Goal: Task Accomplishment & Management: Use online tool/utility

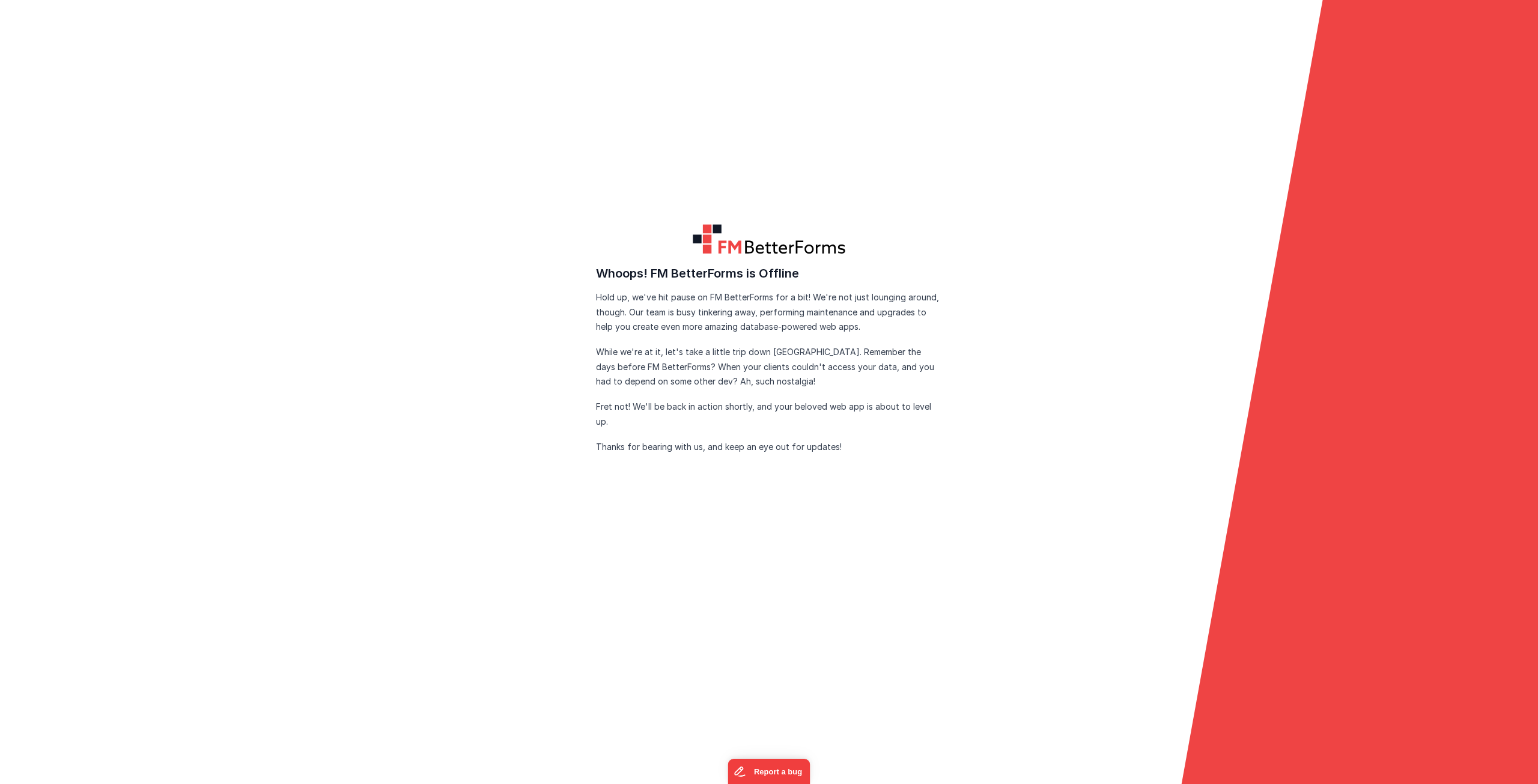
drag, startPoint x: 288, startPoint y: 199, endPoint x: 110, endPoint y: 12, distance: 258.2
click at [286, 197] on form "FM BetterForms is Offline FM BetterForms is currently down for maintenance and …" at bounding box center [769, 392] width 1538 height 784
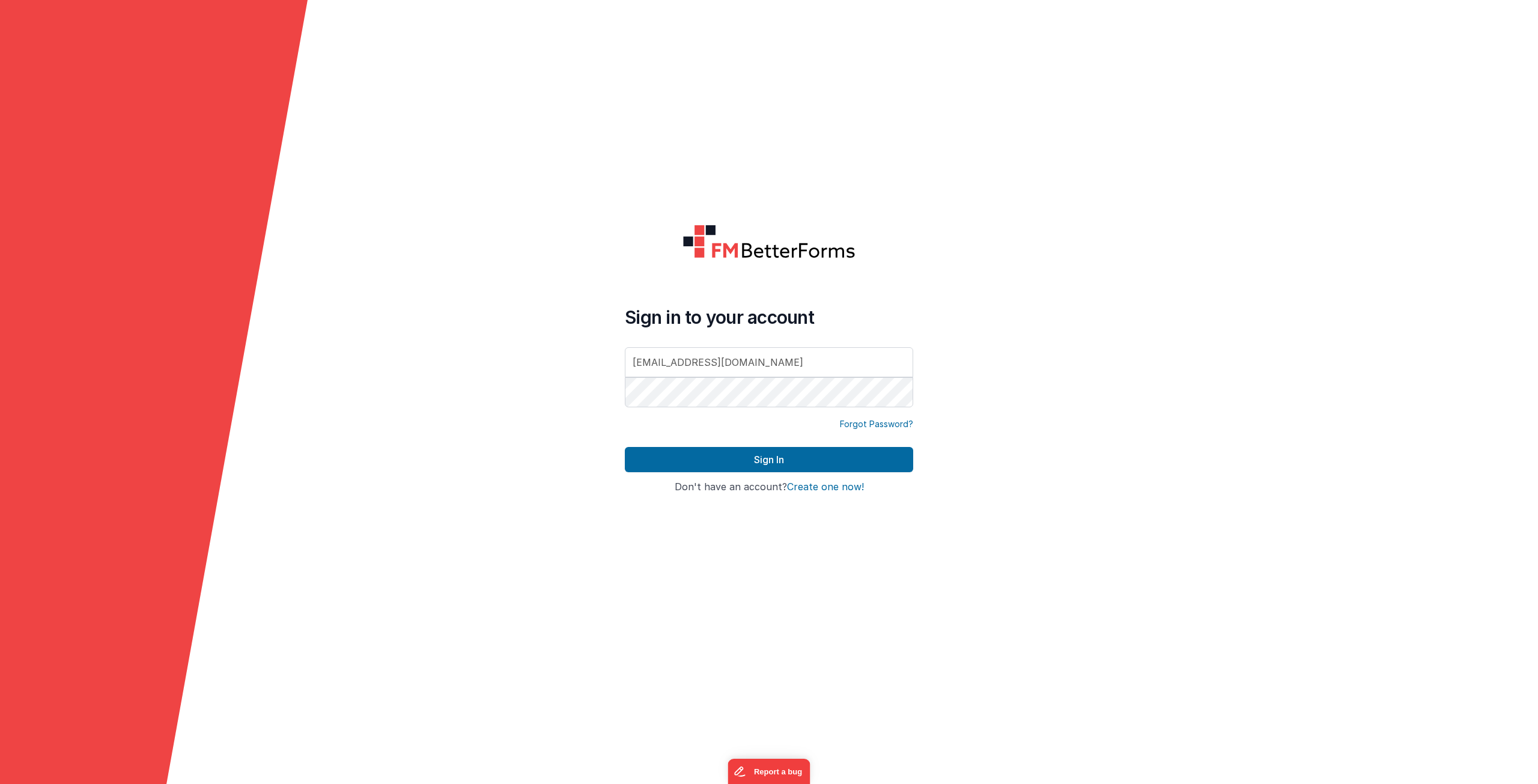
click at [690, 372] on input "[EMAIL_ADDRESS][DOMAIN_NAME]" at bounding box center [769, 362] width 288 height 30
type input "[EMAIL_ADDRESS][DOMAIN_NAME]"
click at [666, 448] on button "Sign In" at bounding box center [769, 459] width 288 height 25
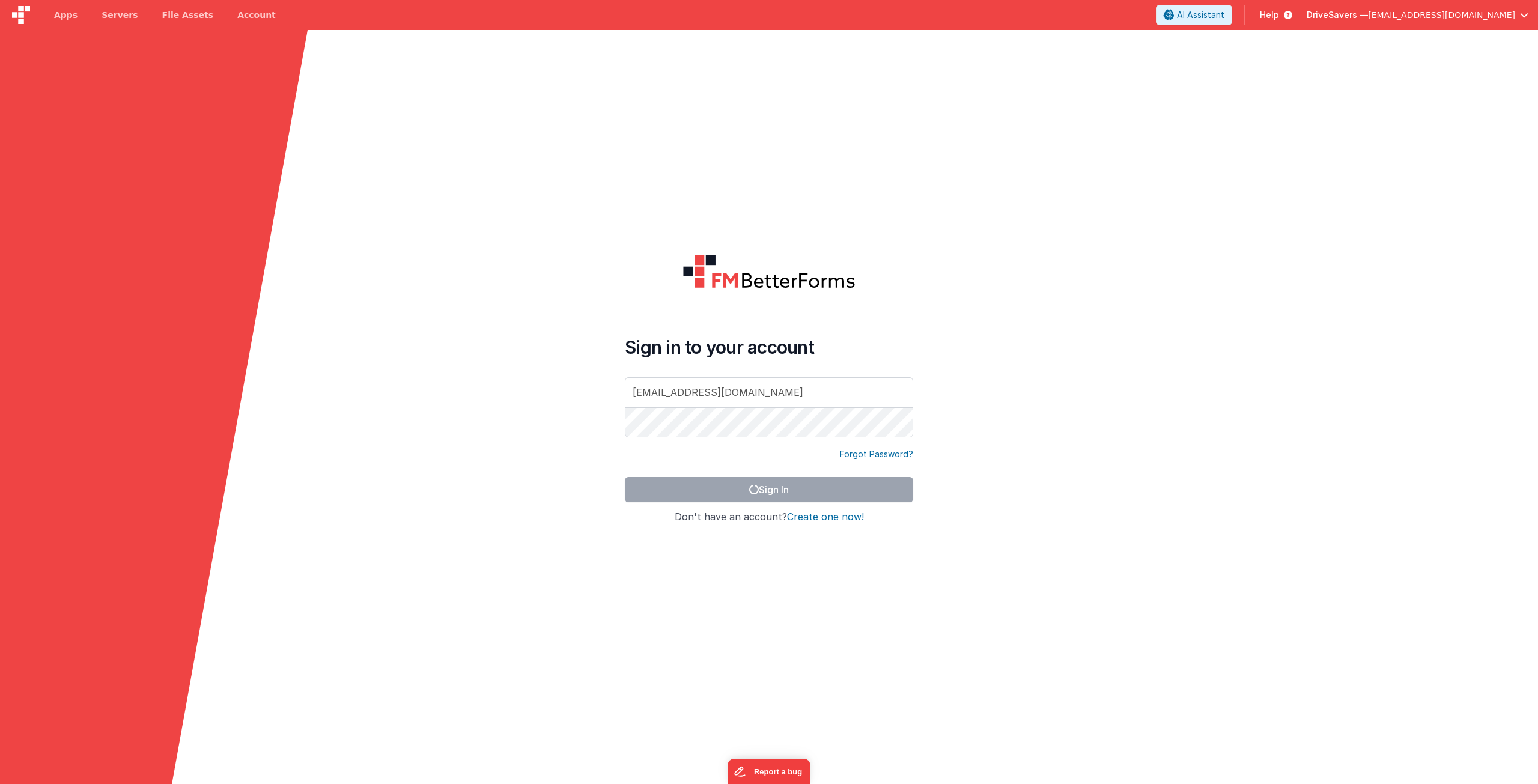
click at [523, 365] on form "Sign in to your account [EMAIL_ADDRESS][DOMAIN_NAME] Forgot Password? Sign In S…" at bounding box center [769, 422] width 1538 height 784
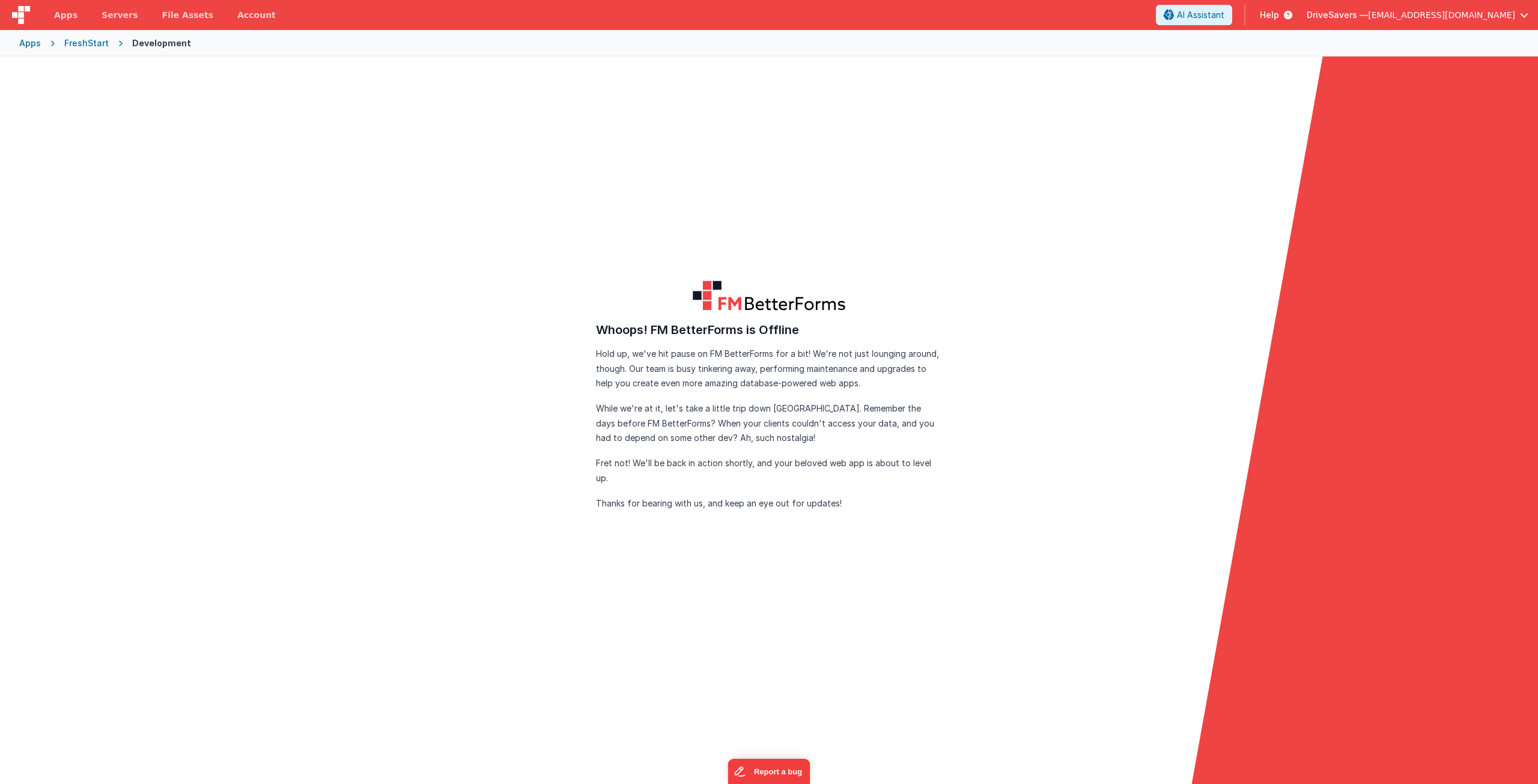
click at [339, 142] on form "FM BetterForms is Offline FM BetterForms is currently down for maintenance and …" at bounding box center [769, 448] width 1538 height 784
click at [511, 136] on form "FM BetterForms is Offline FM BetterForms is currently down for maintenance and …" at bounding box center [769, 448] width 1538 height 784
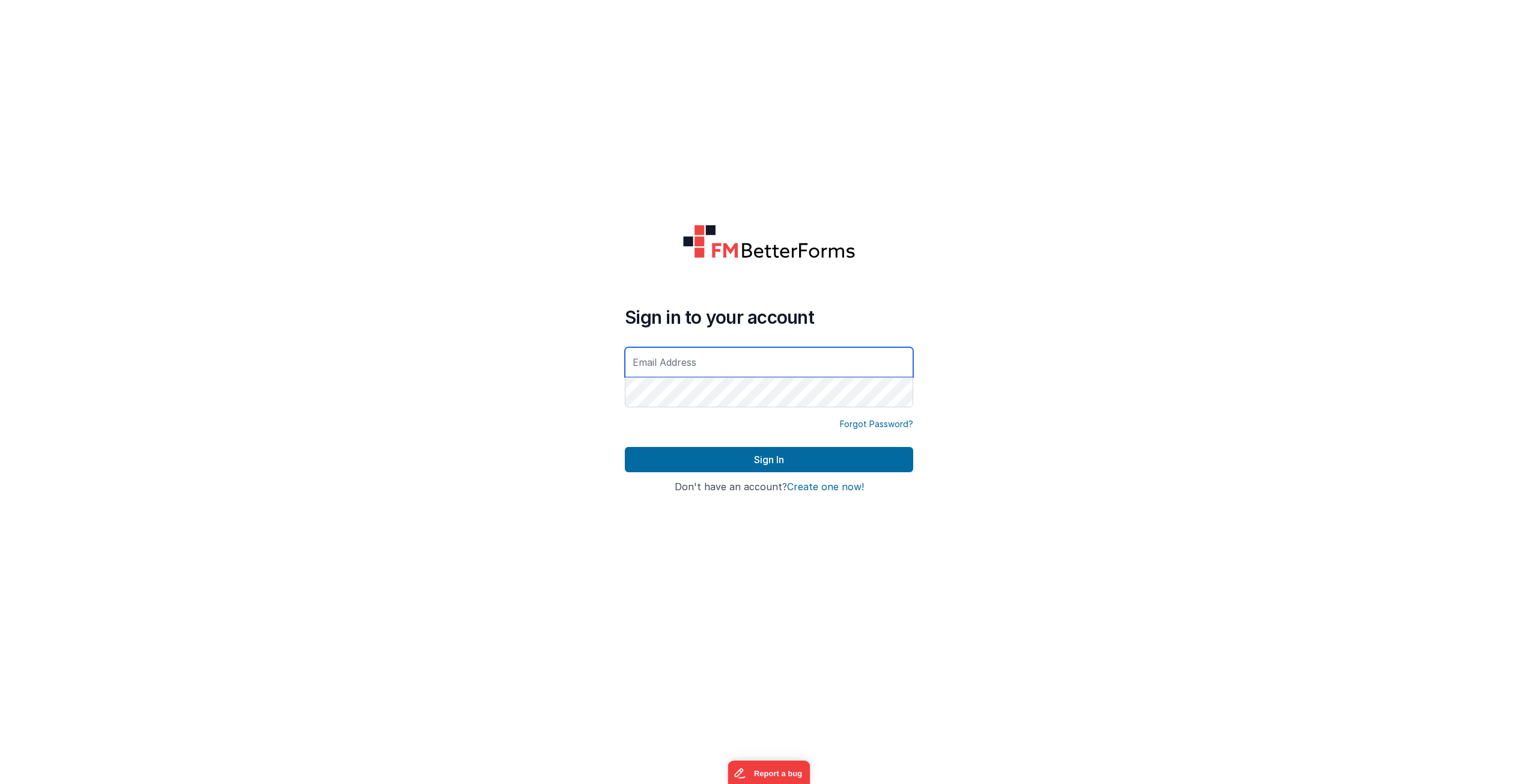
type input "[EMAIL_ADDRESS][DOMAIN_NAME]"
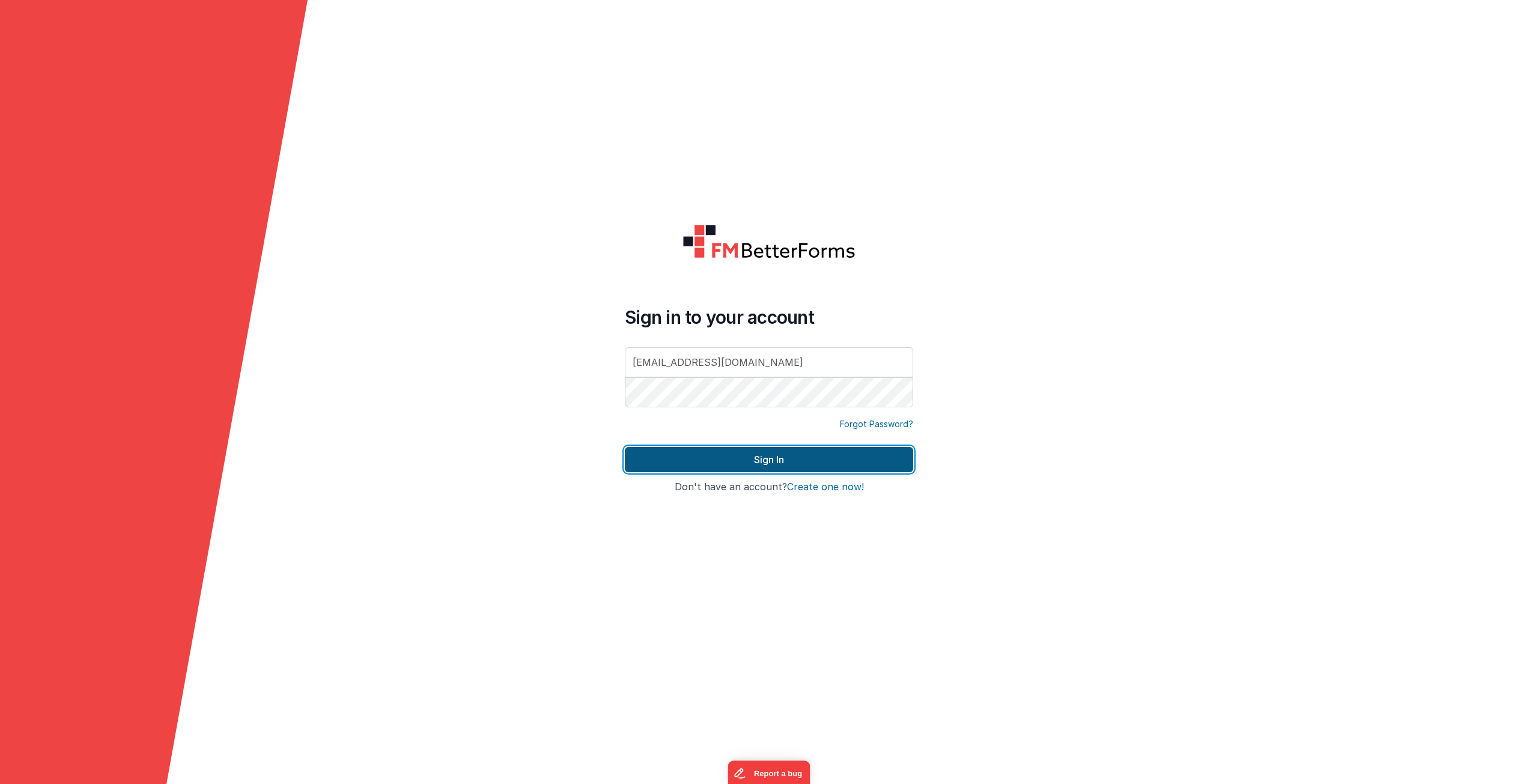
click at [756, 461] on button "Sign In" at bounding box center [769, 459] width 288 height 25
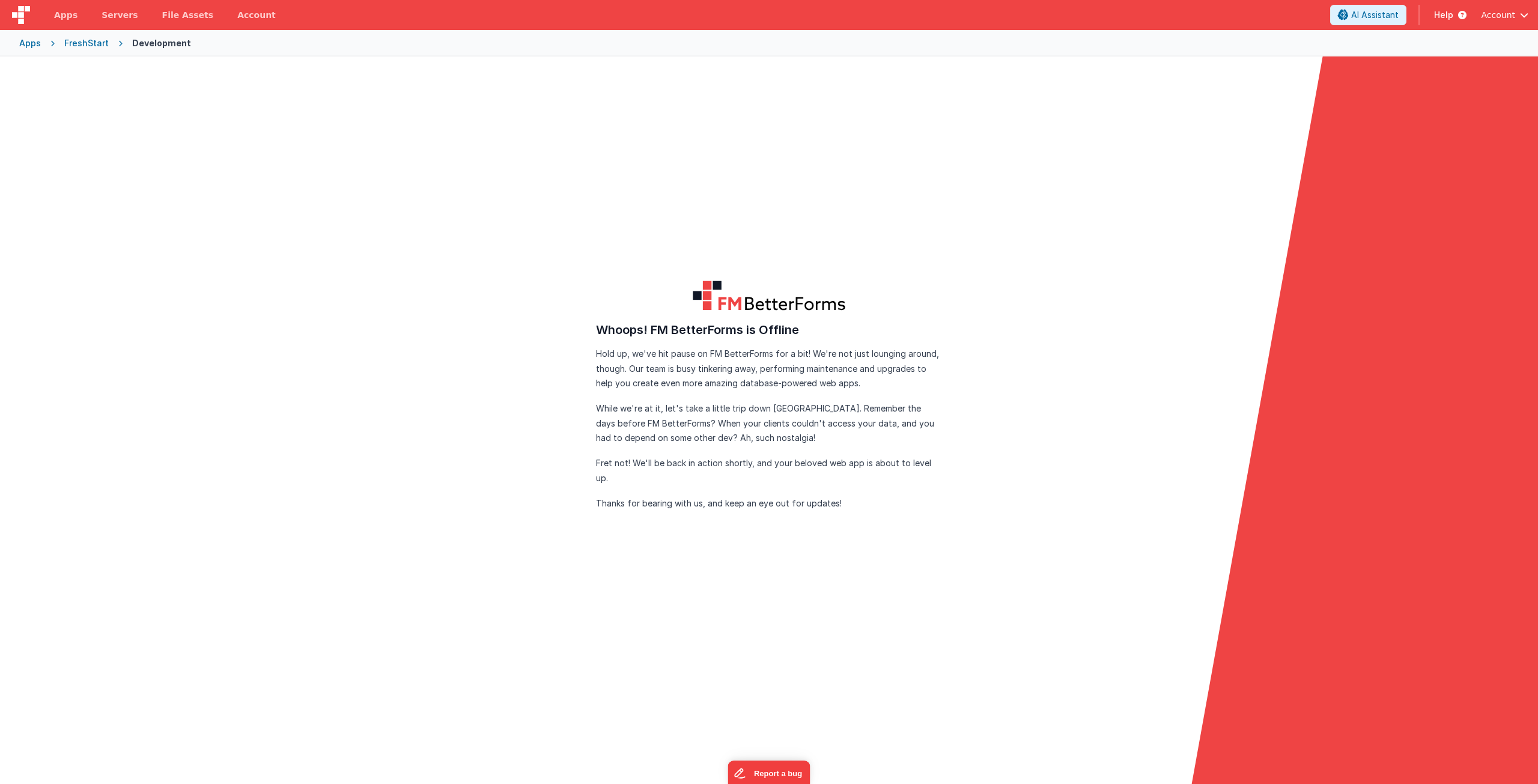
click at [376, 220] on form "FM BetterForms is Offline FM BetterForms is currently down for maintenance and …" at bounding box center [769, 448] width 1538 height 784
click at [32, 44] on div "Apps" at bounding box center [30, 43] width 22 height 12
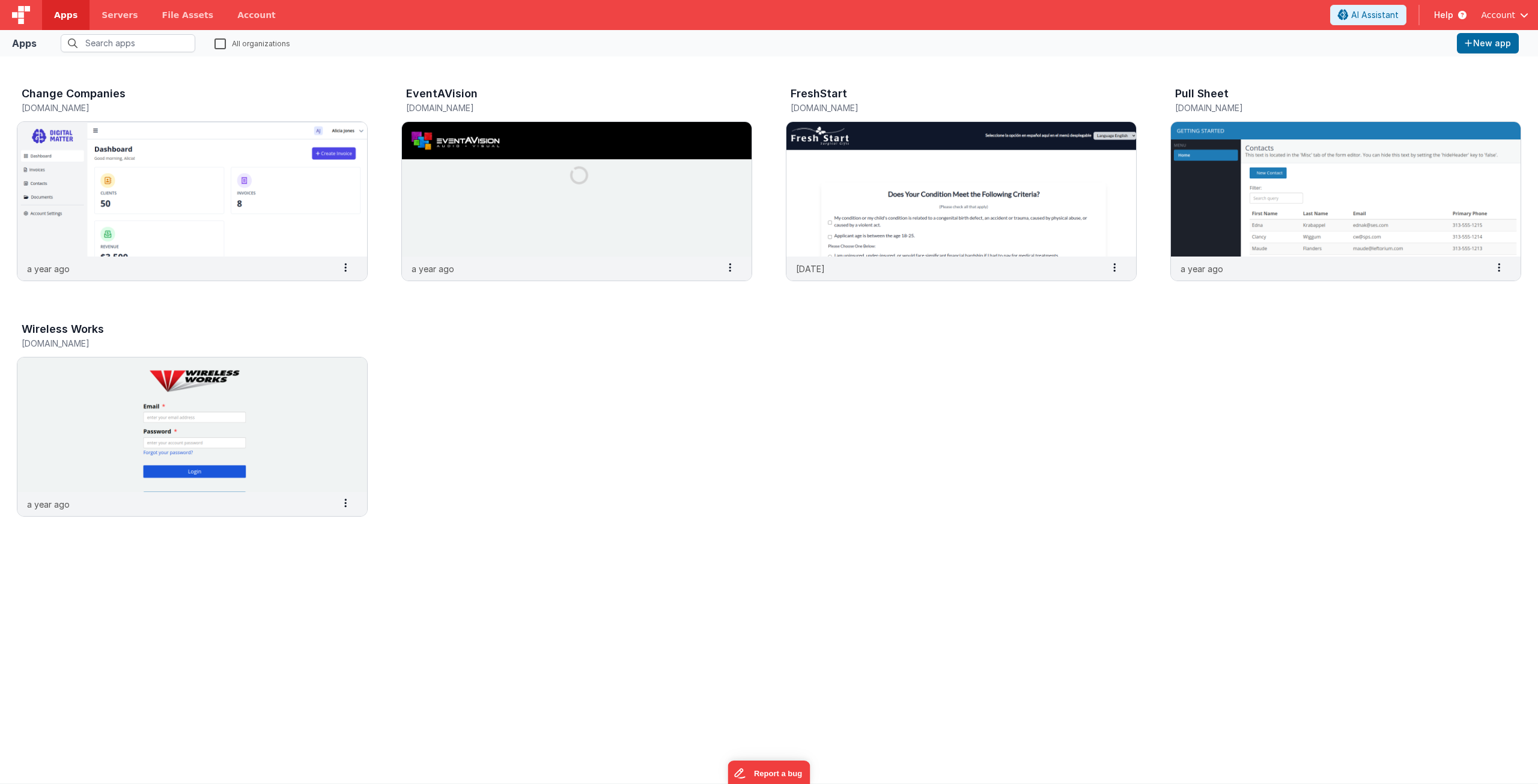
click at [1496, 11] on span "Account" at bounding box center [1499, 15] width 35 height 12
click at [1407, 80] on div "Logout" at bounding box center [1432, 85] width 177 height 12
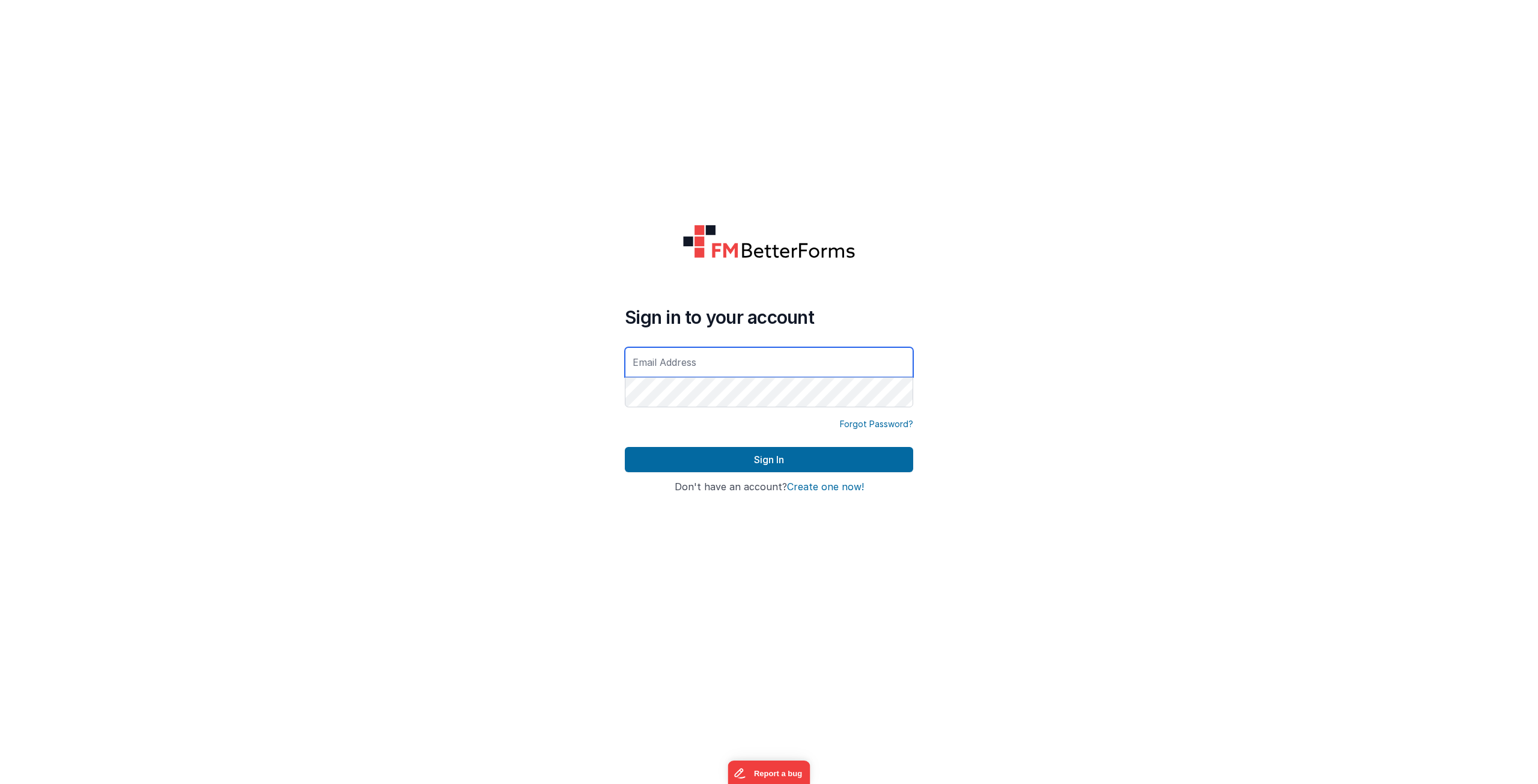
type input "[EMAIL_ADDRESS][DOMAIN_NAME]"
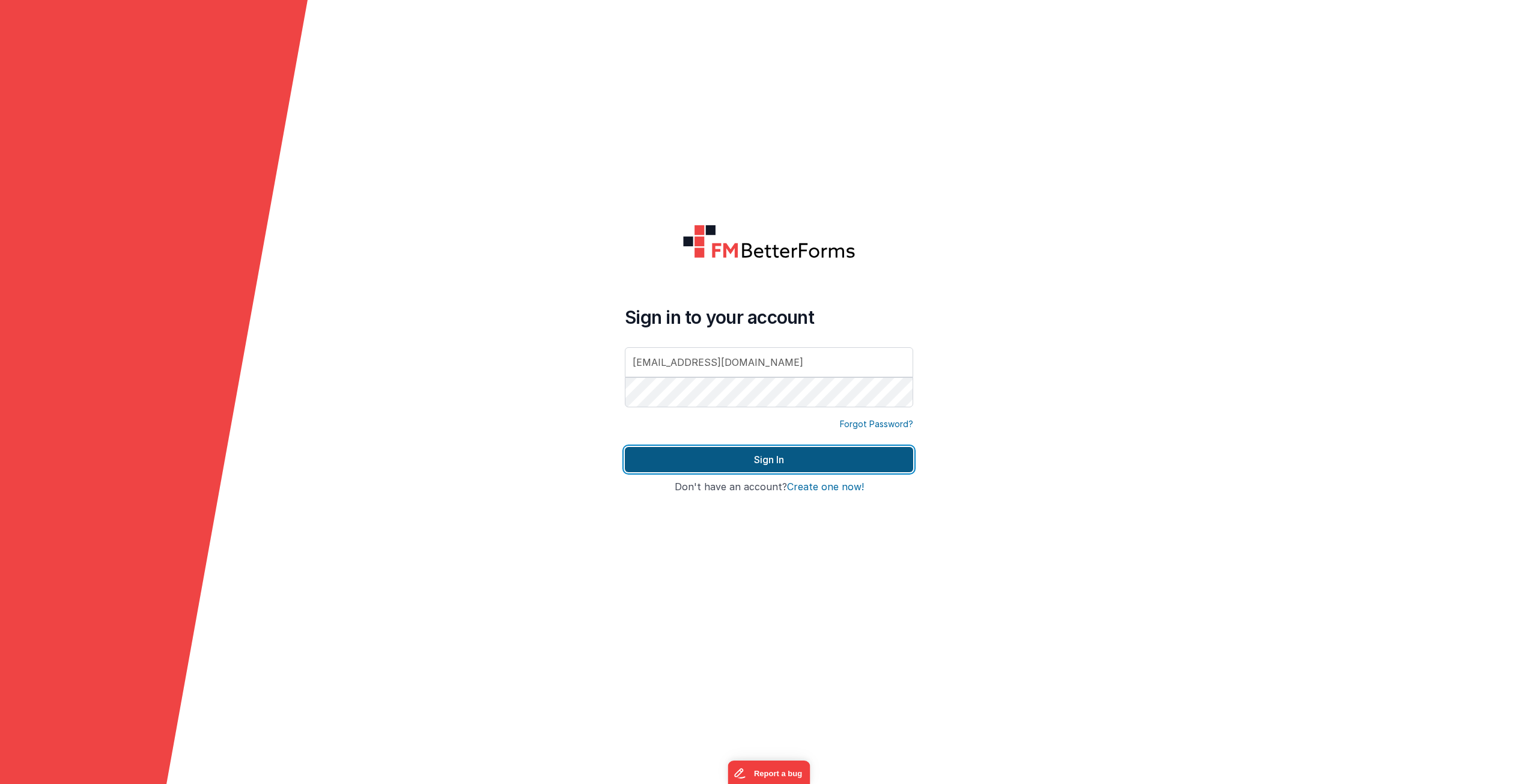
click at [683, 457] on button "Sign In" at bounding box center [769, 459] width 288 height 25
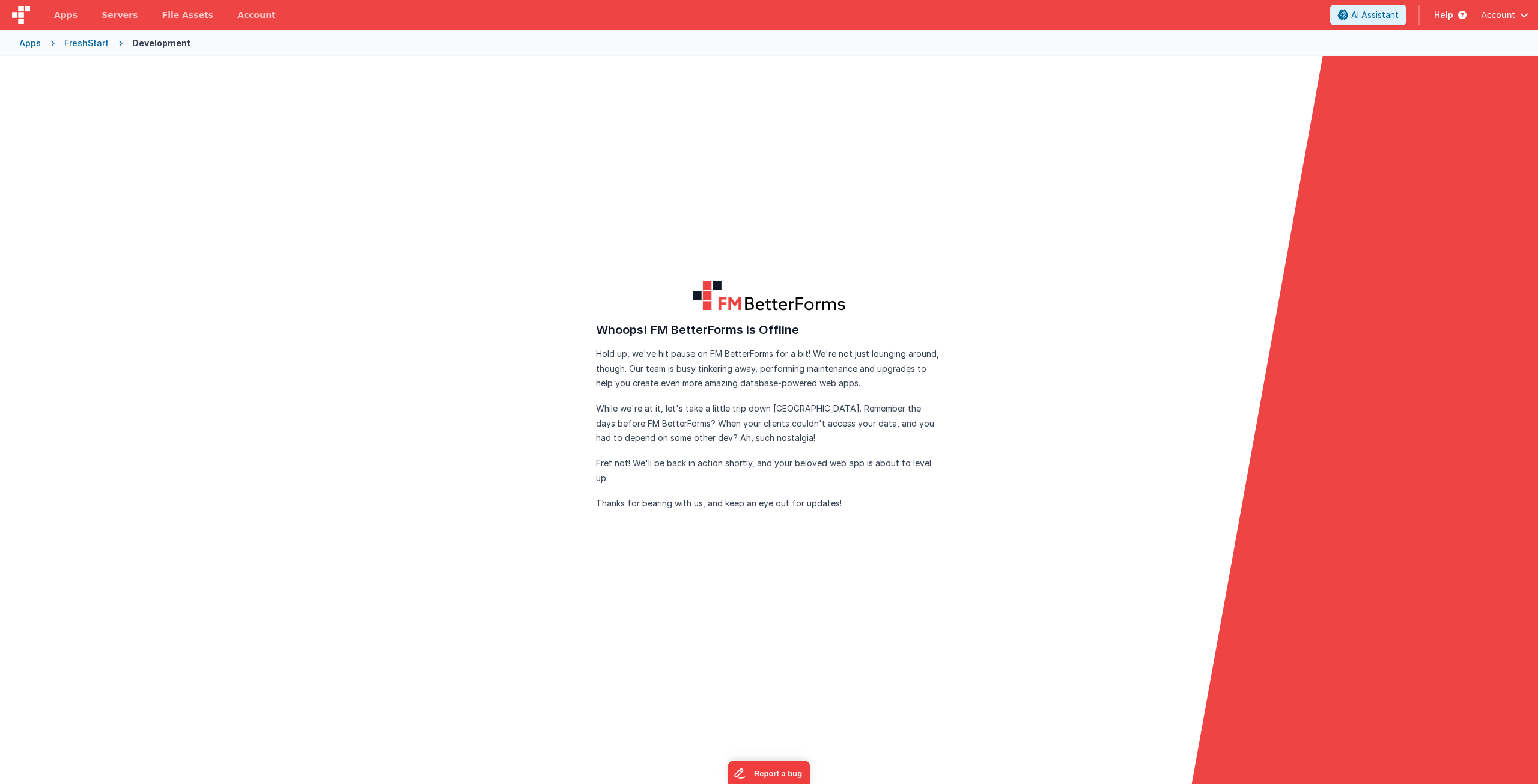
click at [446, 238] on form "FM BetterForms is Offline FM BetterForms is currently down for maintenance and …" at bounding box center [769, 448] width 1538 height 784
click at [86, 43] on div "FreshStart" at bounding box center [86, 43] width 45 height 12
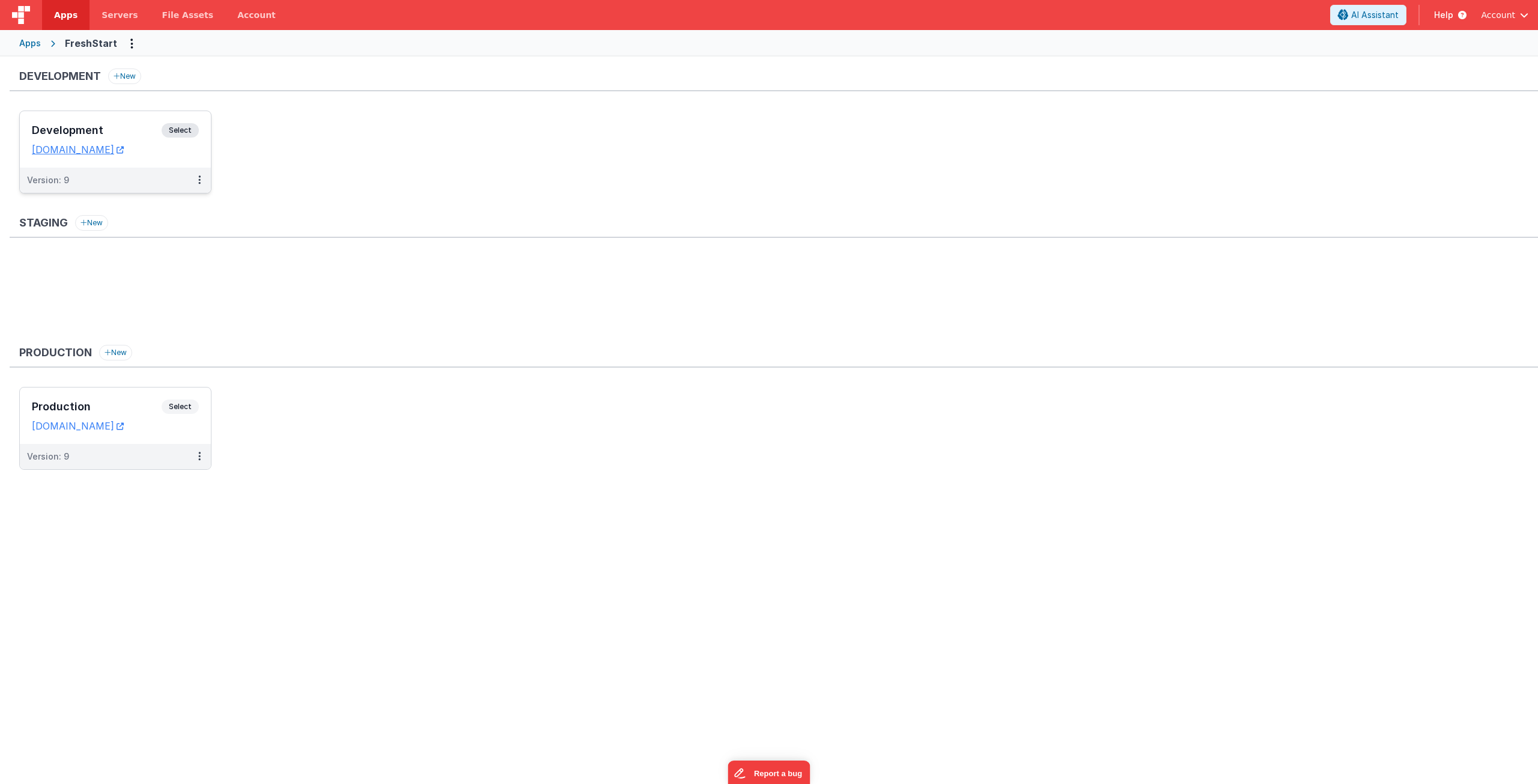
click at [73, 130] on h3 "Development" at bounding box center [96, 130] width 130 height 12
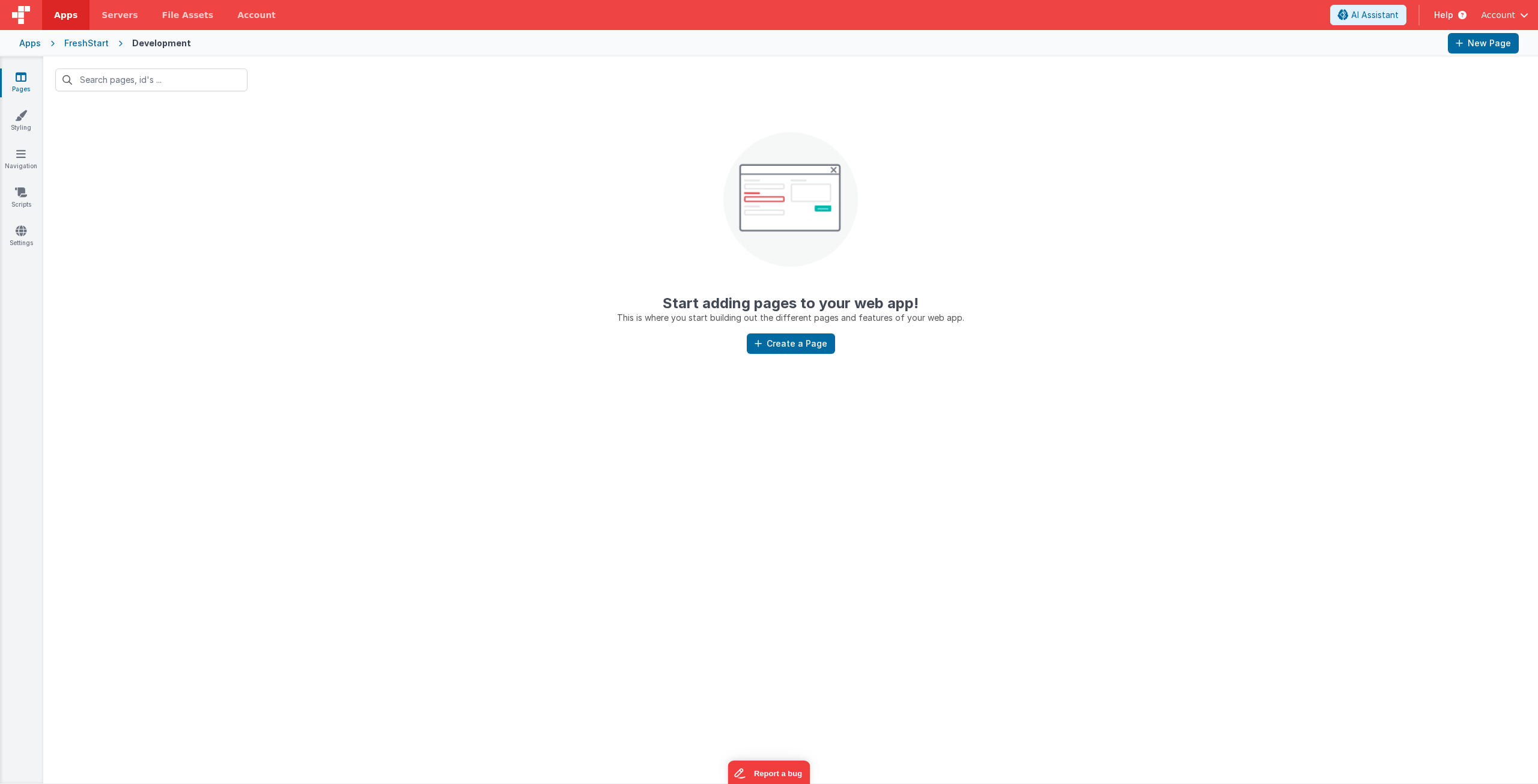
click at [531, 287] on center "Start adding pages to your web app! This is where you start building out the di…" at bounding box center [791, 214] width 1495 height 220
click at [315, 178] on center "Start adding pages to your web app! This is where you start building out the di…" at bounding box center [791, 214] width 1495 height 220
click at [1482, 22] on div "Help" at bounding box center [1450, 15] width 61 height 20
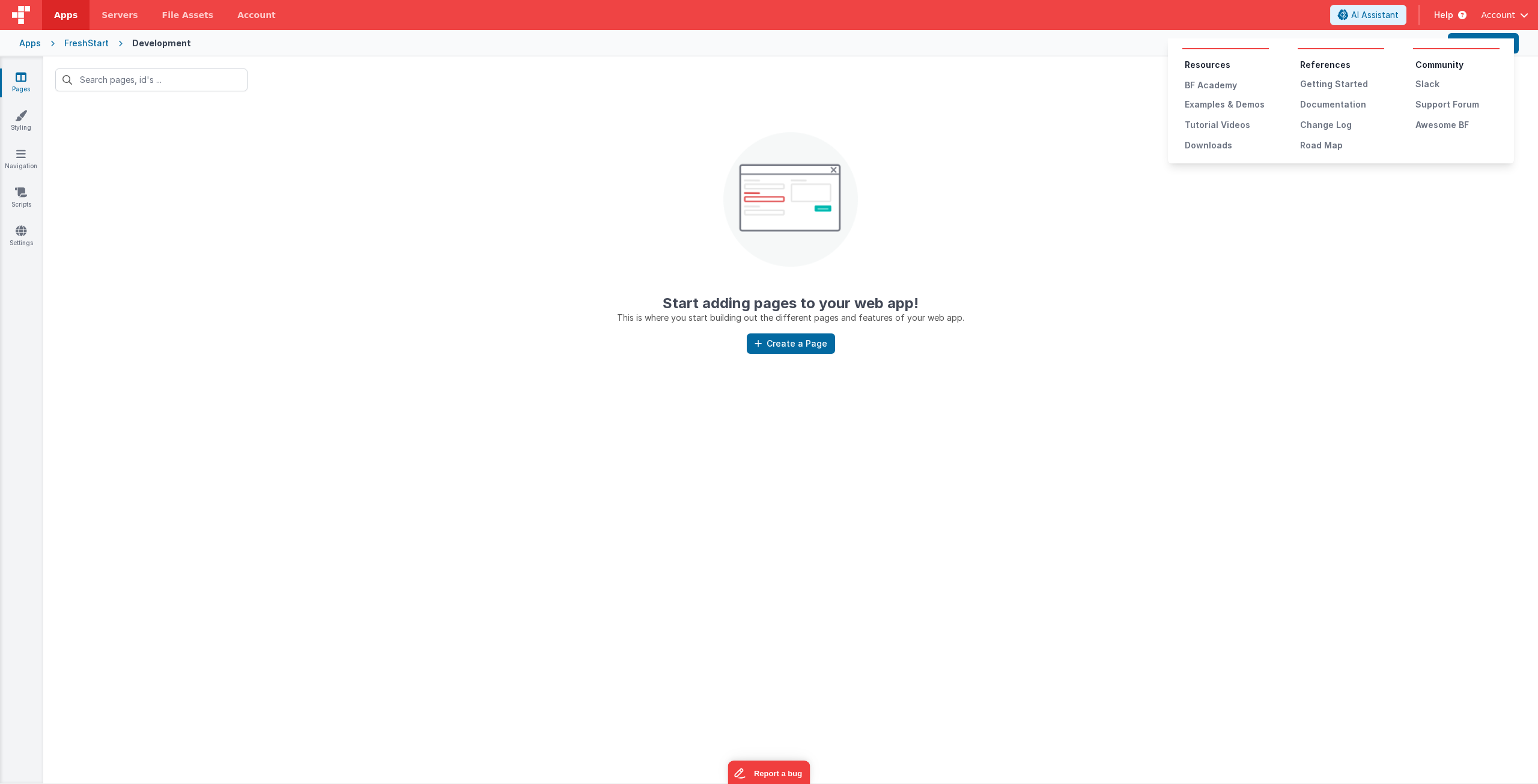
drag, startPoint x: 1322, startPoint y: 201, endPoint x: 1538, endPoint y: 17, distance: 283.7
click at [1326, 199] on button at bounding box center [769, 392] width 1538 height 784
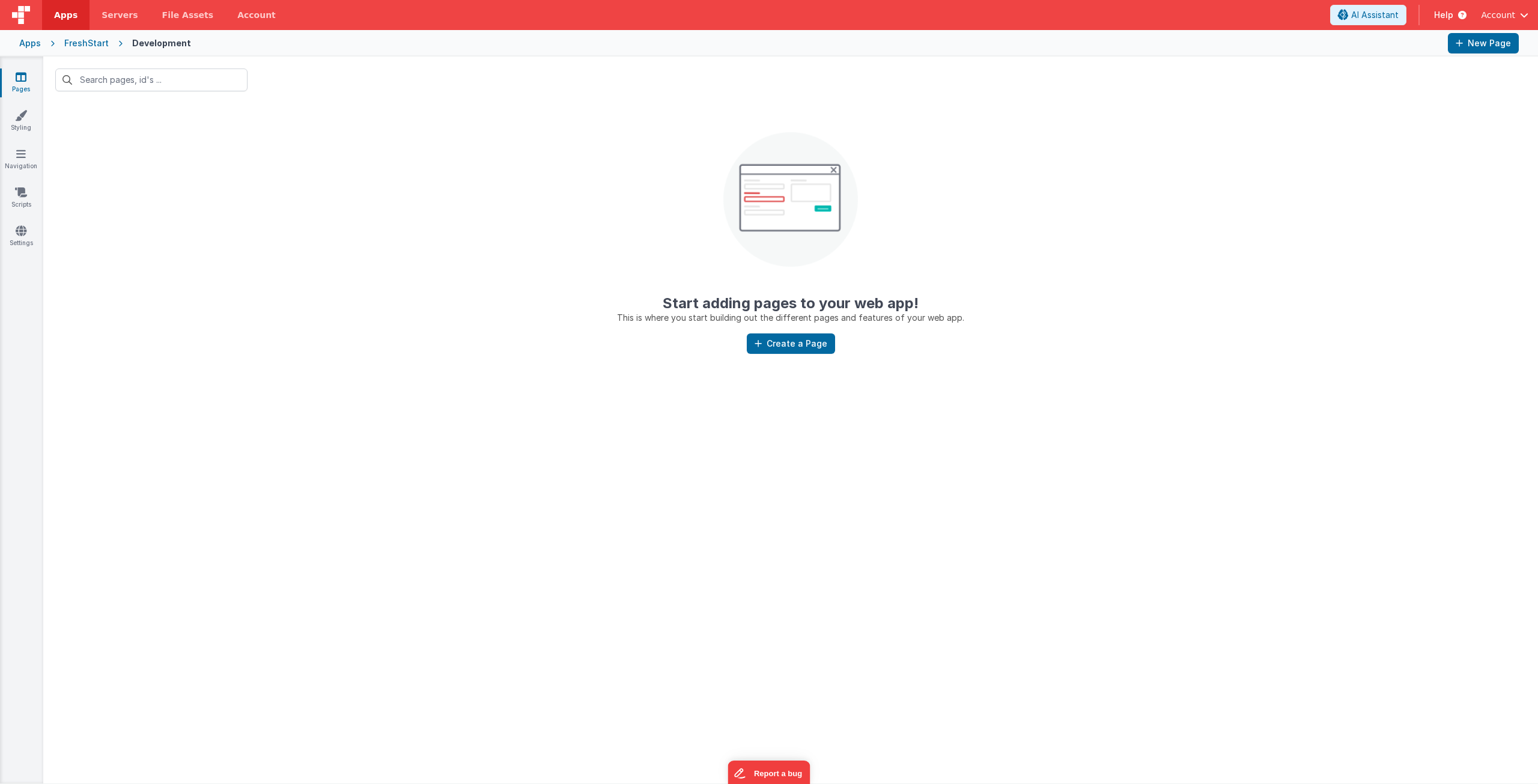
click at [1442, 15] on span "Help" at bounding box center [1443, 15] width 19 height 12
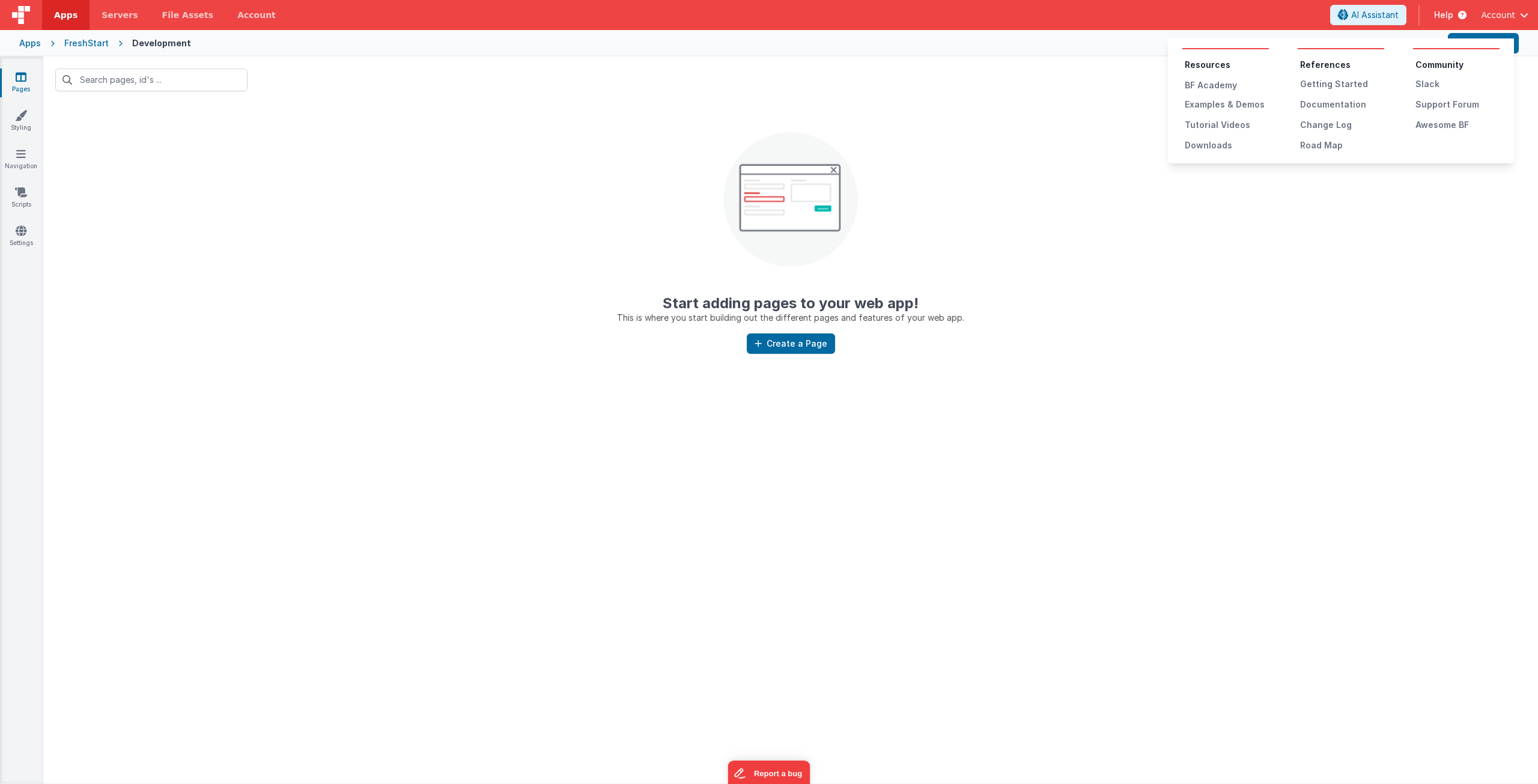
click at [1503, 11] on button at bounding box center [769, 392] width 1538 height 784
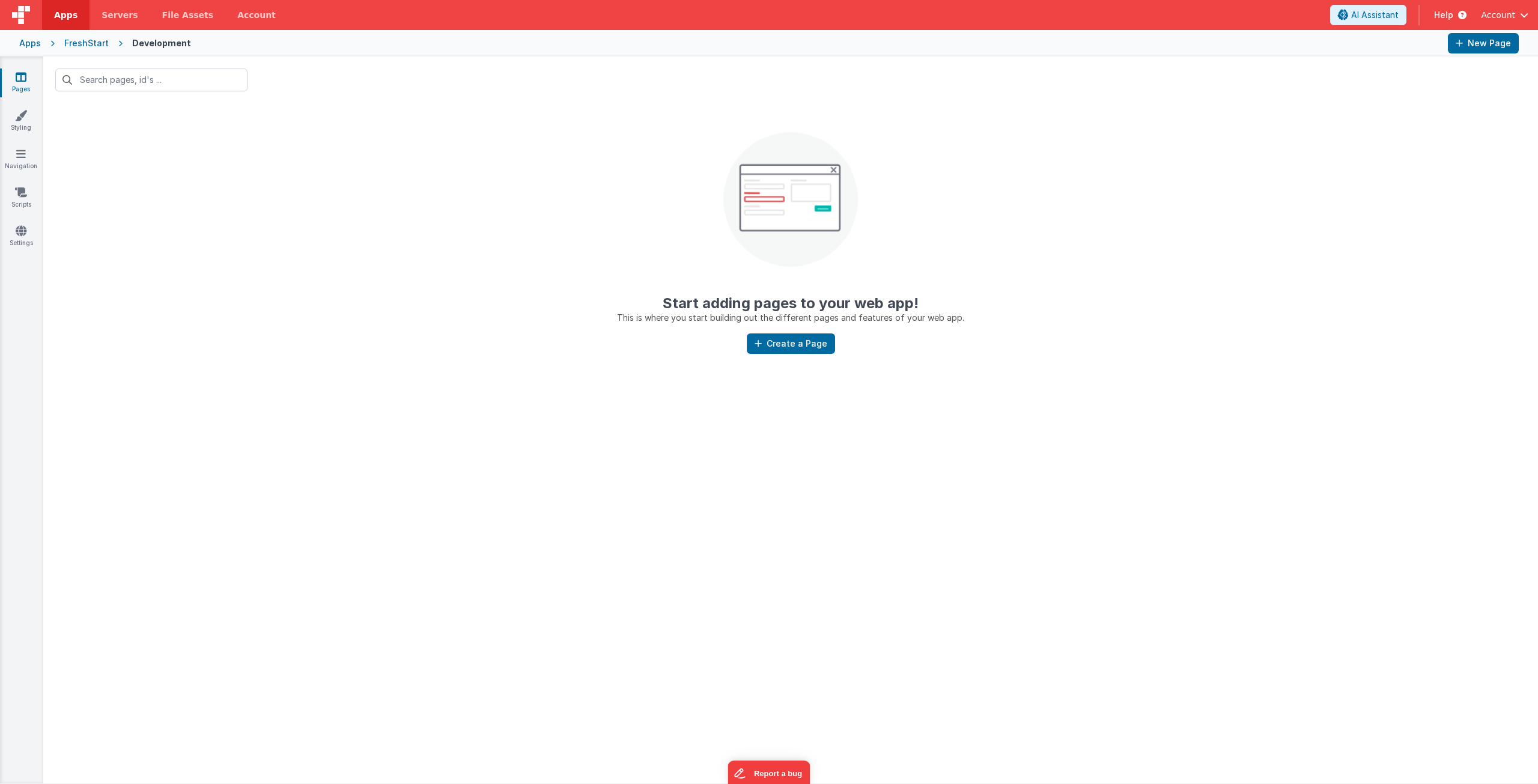
click at [1503, 12] on span "Account" at bounding box center [1499, 15] width 35 height 12
click at [1405, 78] on li "Logout" at bounding box center [1432, 86] width 192 height 22
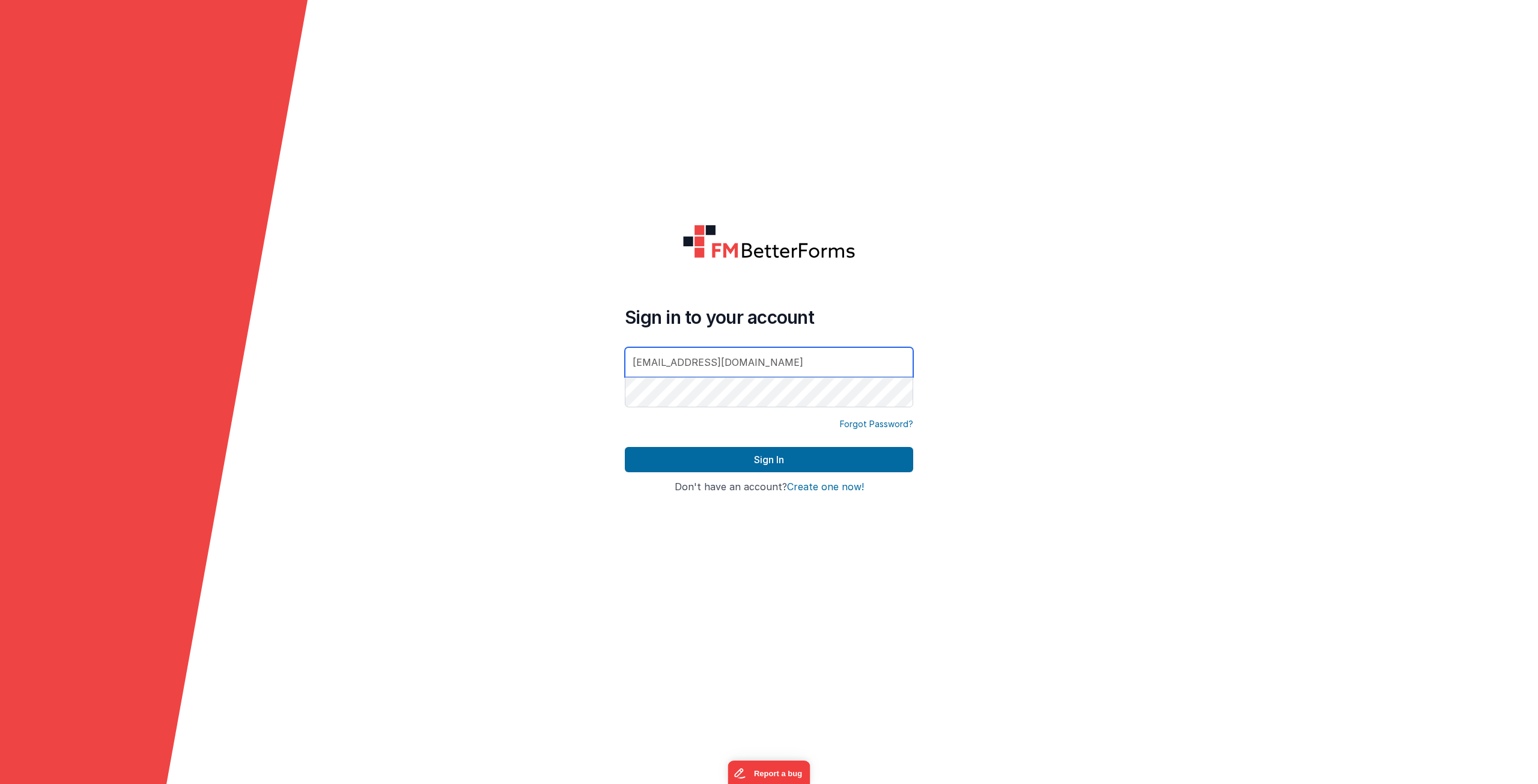
click at [682, 357] on input "sohaibkhan2030@gmail.com" at bounding box center [769, 362] width 288 height 30
type input "dba@drivesavers.com"
click at [572, 408] on form "Sign in to your account dba@drivesavers.com Forgot Password? Sign In Sign in wi…" at bounding box center [769, 392] width 1538 height 784
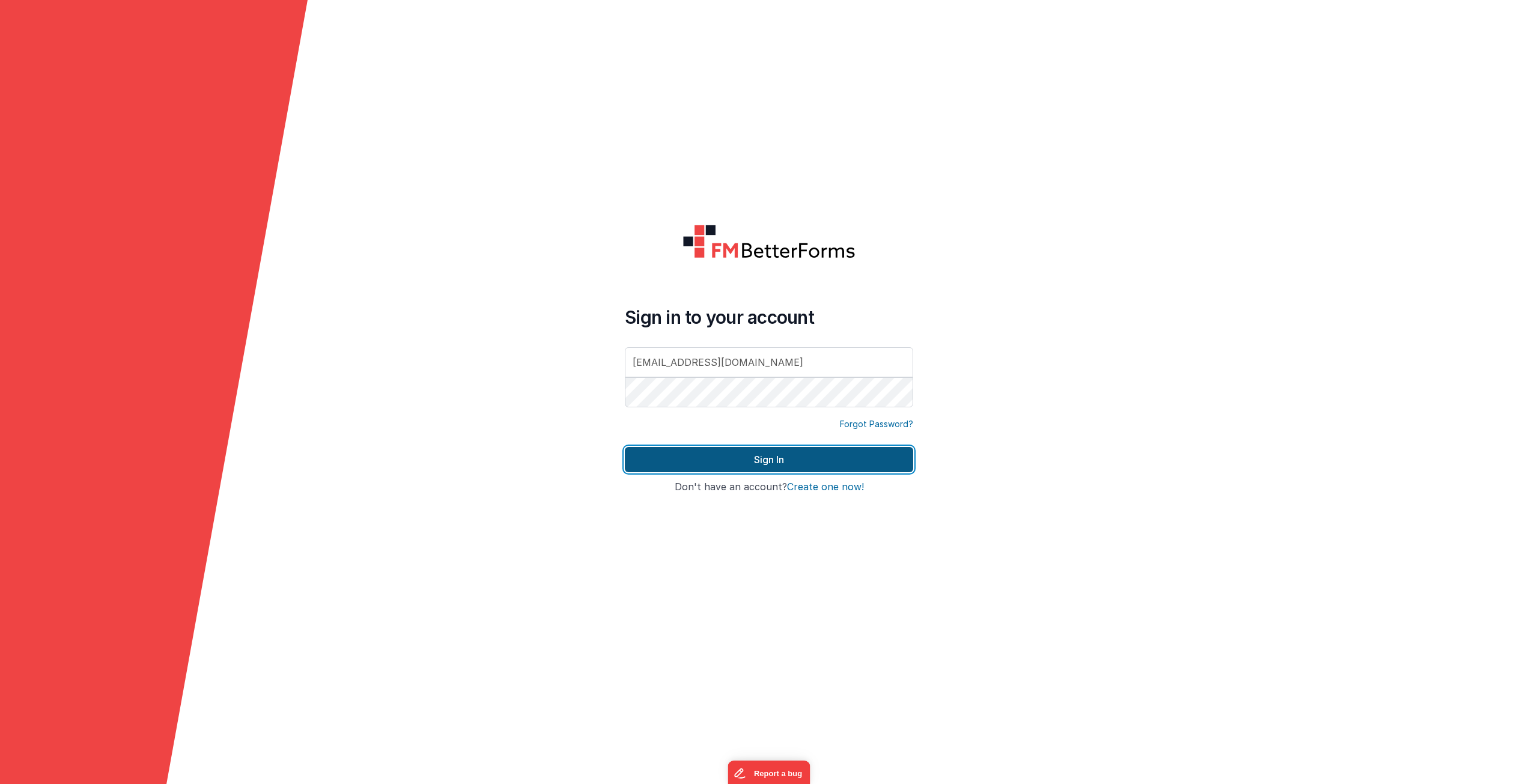
click at [675, 458] on button "Sign In" at bounding box center [769, 459] width 288 height 25
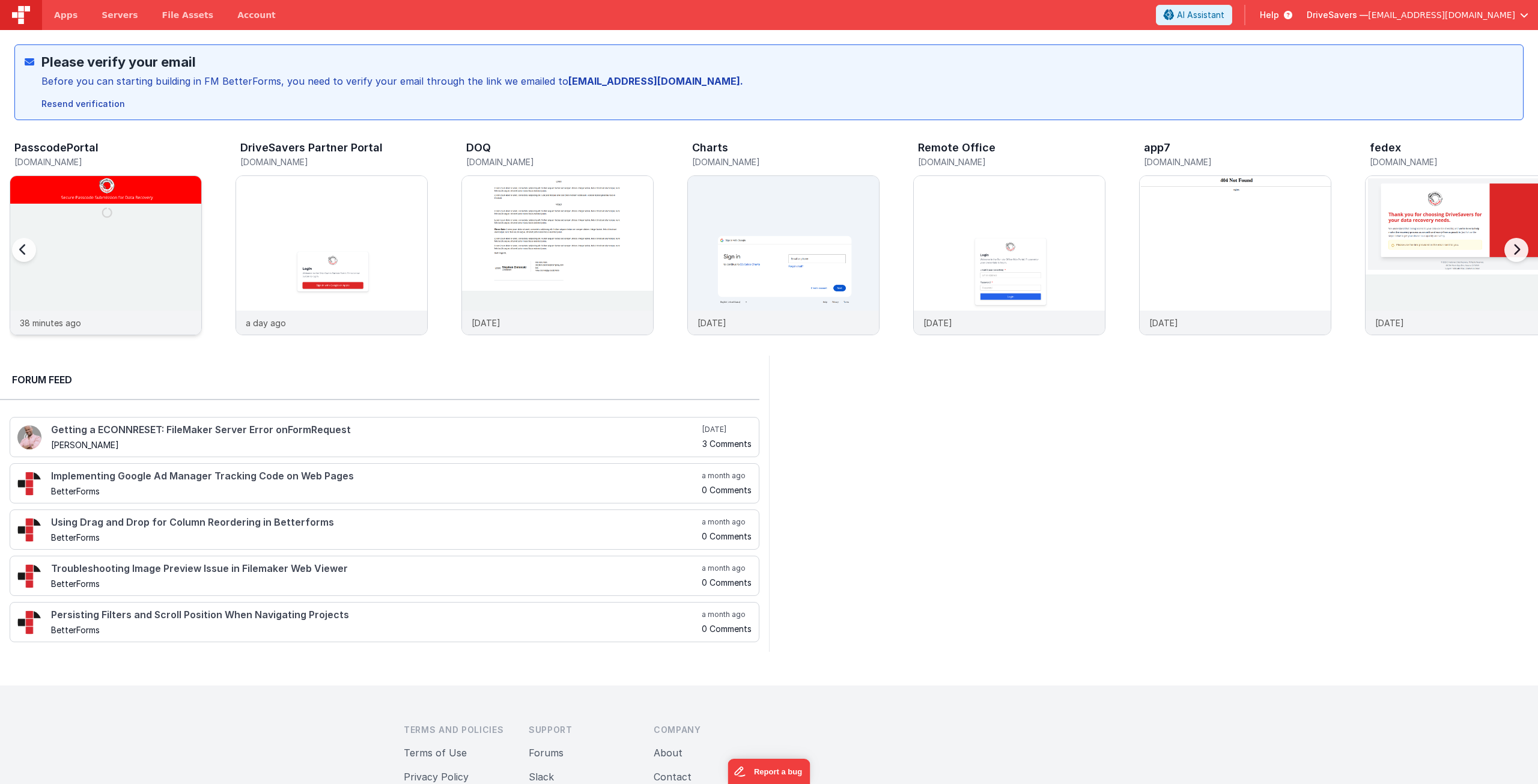
click at [128, 199] on img at bounding box center [106, 271] width 191 height 191
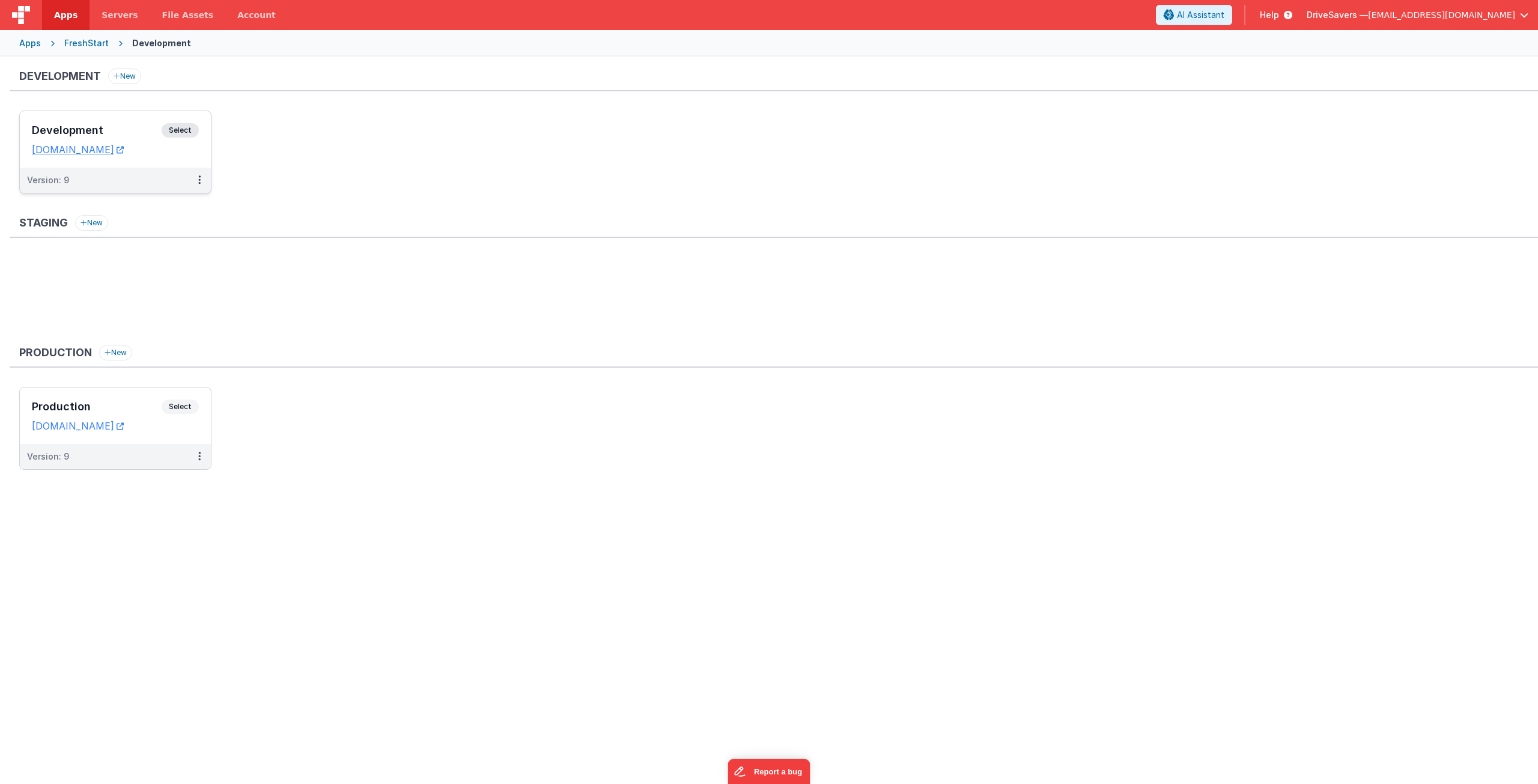
click at [113, 127] on h3 "Development" at bounding box center [96, 130] width 130 height 12
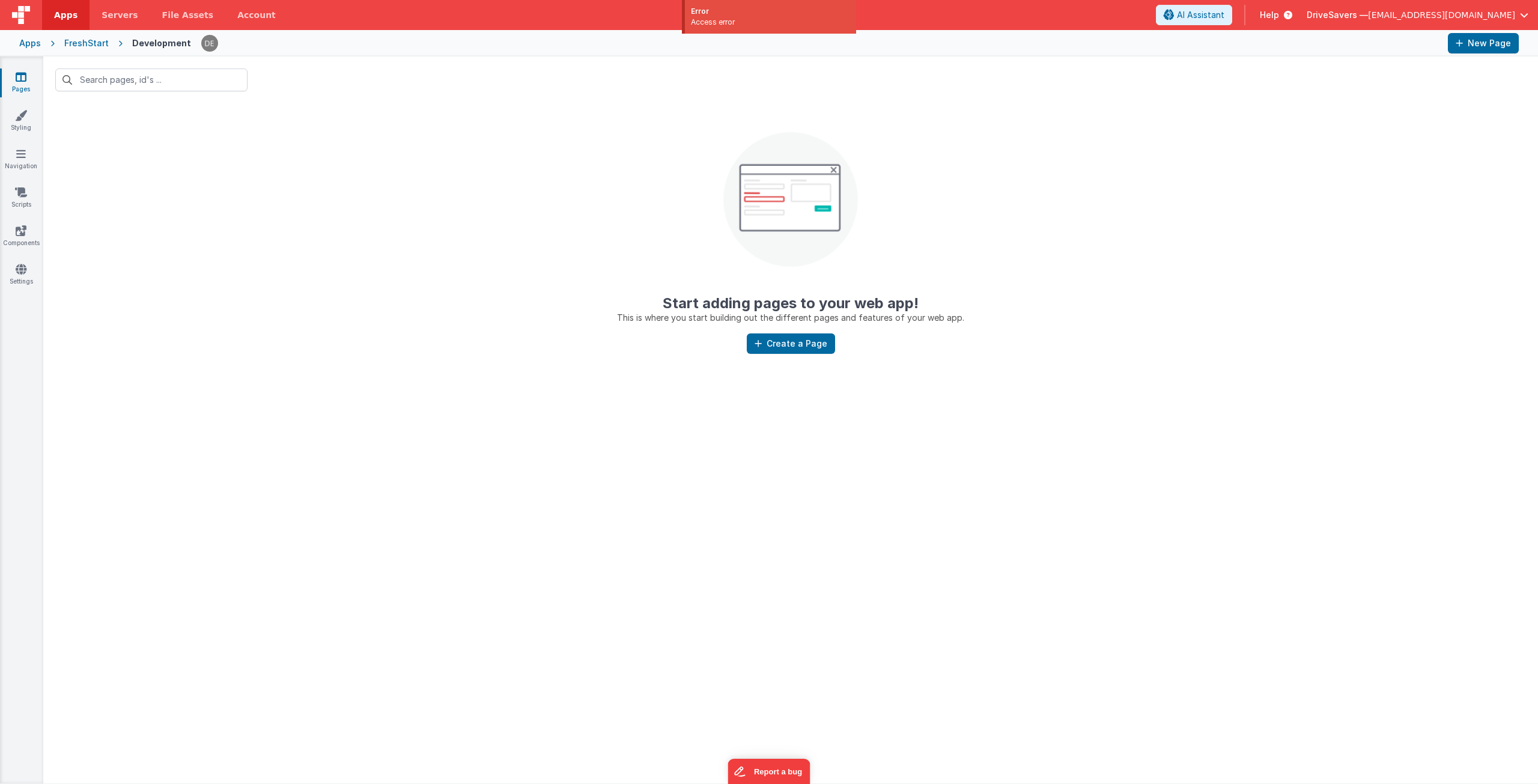
click at [226, 142] on center "Start adding pages to your web app! This is where you start building out the di…" at bounding box center [791, 214] width 1495 height 220
drag, startPoint x: 275, startPoint y: 266, endPoint x: 80, endPoint y: 144, distance: 230.0
click at [275, 266] on center "Start adding pages to your web app! This is where you start building out the di…" at bounding box center [791, 214] width 1495 height 220
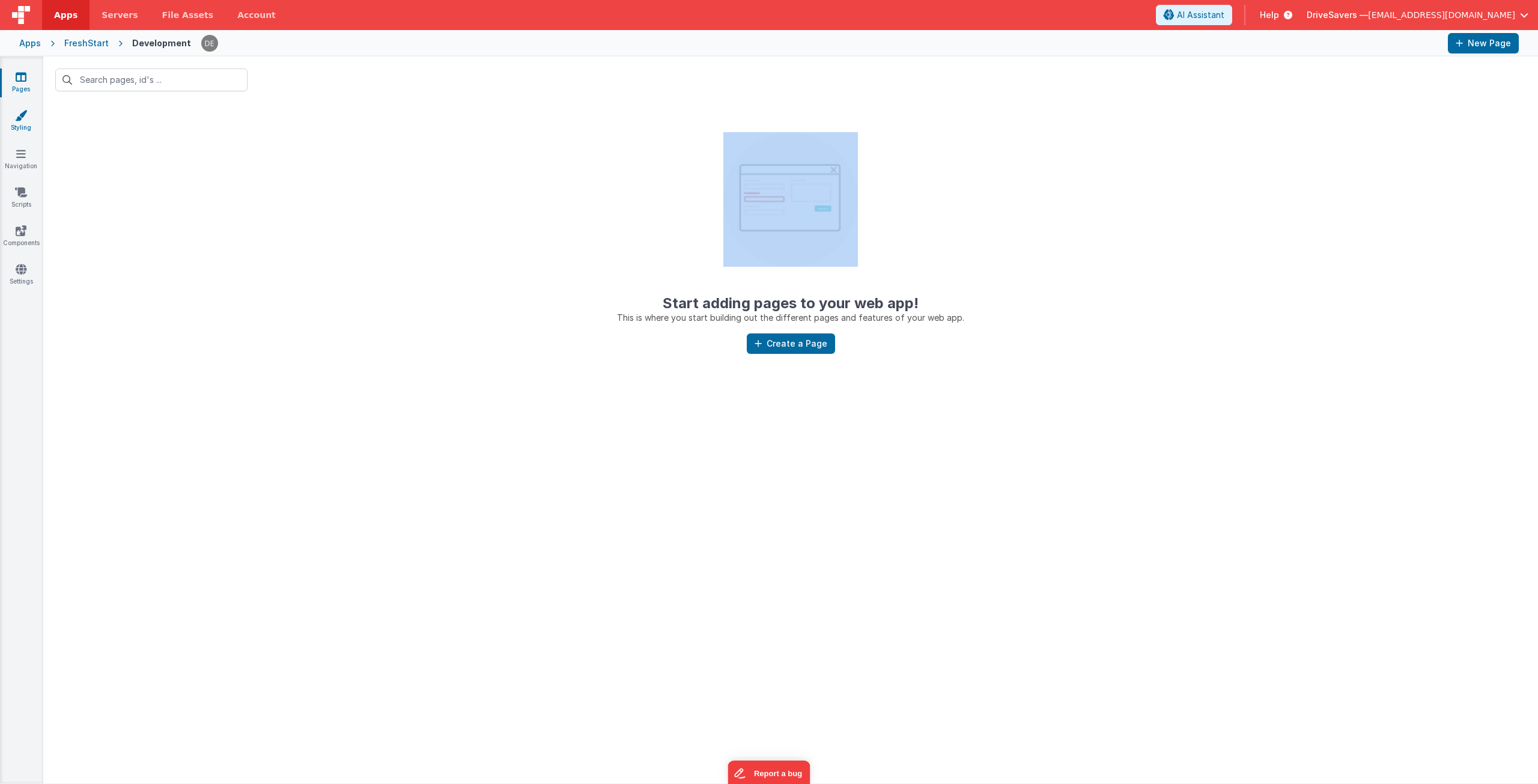
click at [28, 119] on link "Styling" at bounding box center [21, 121] width 44 height 24
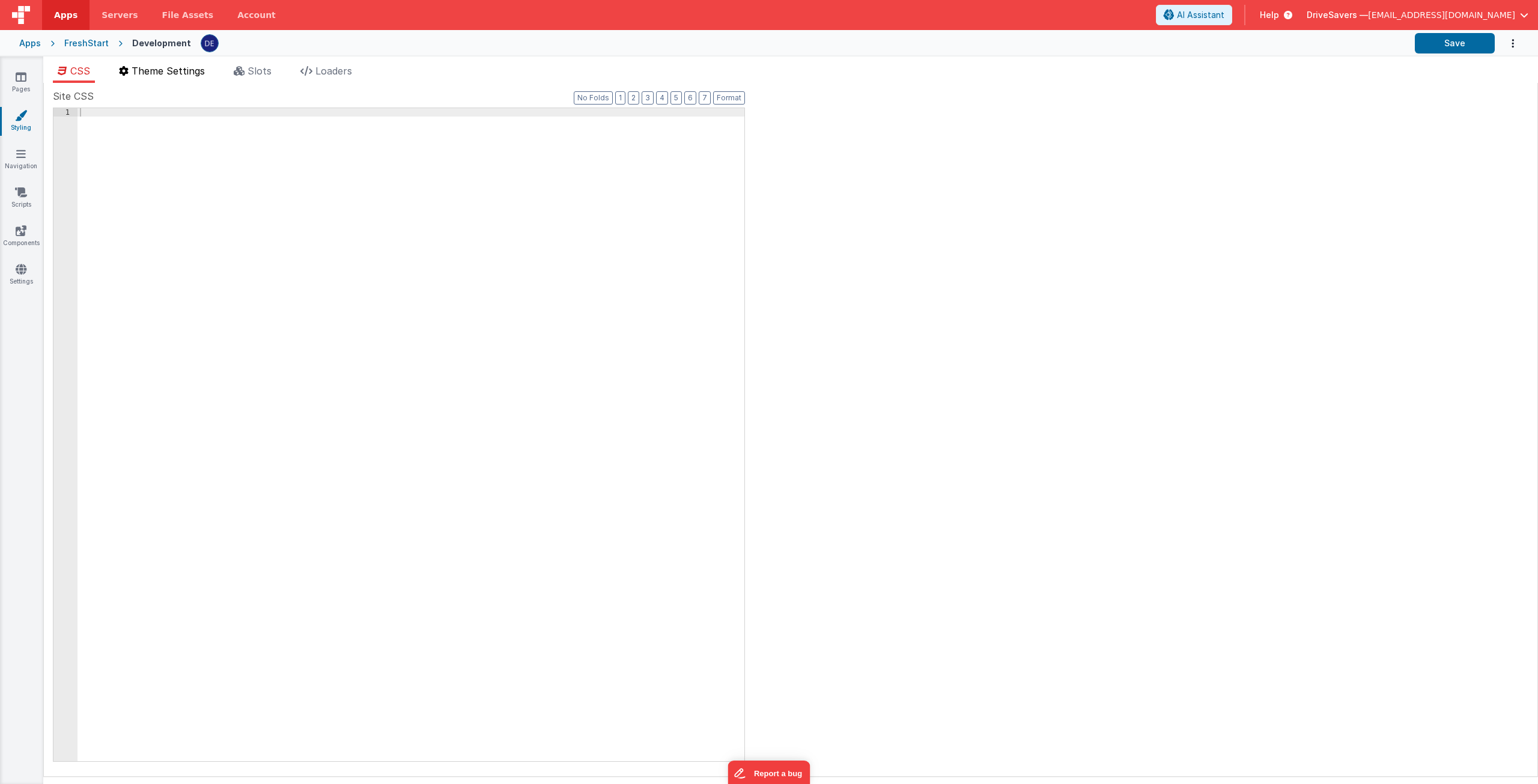
click at [147, 84] on div "Site CSS Format 7 6 5 4 3 2 1 No Folds 1 XXXXXXXXXXXXXXXXXXXXXXXXXXXXXXXXXXXXXX…" at bounding box center [791, 429] width 1495 height 694
click at [149, 75] on span "Theme Settings" at bounding box center [168, 70] width 74 height 12
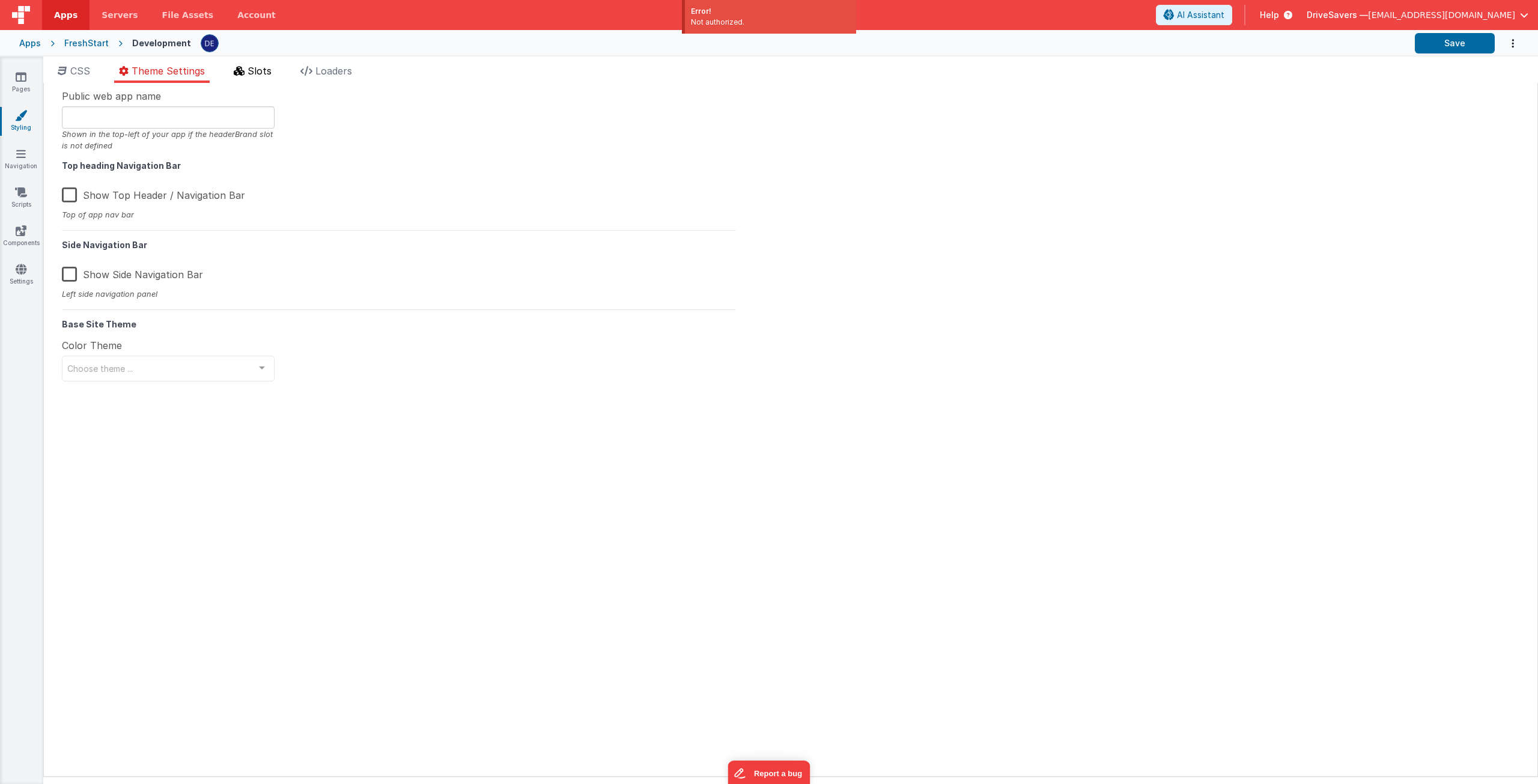
click at [259, 70] on span "Slots" at bounding box center [259, 70] width 24 height 12
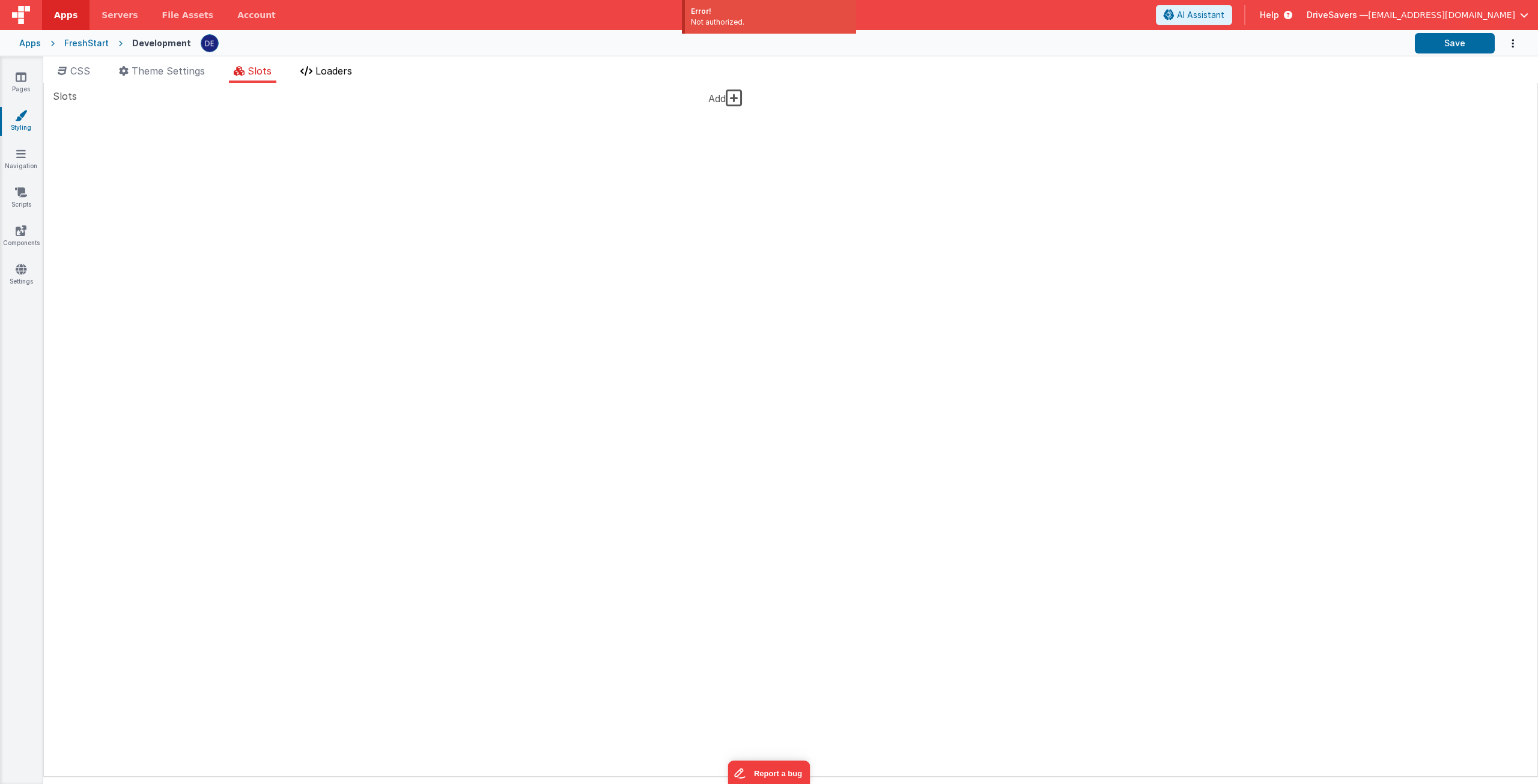
click at [341, 68] on span "Loaders" at bounding box center [334, 70] width 36 height 12
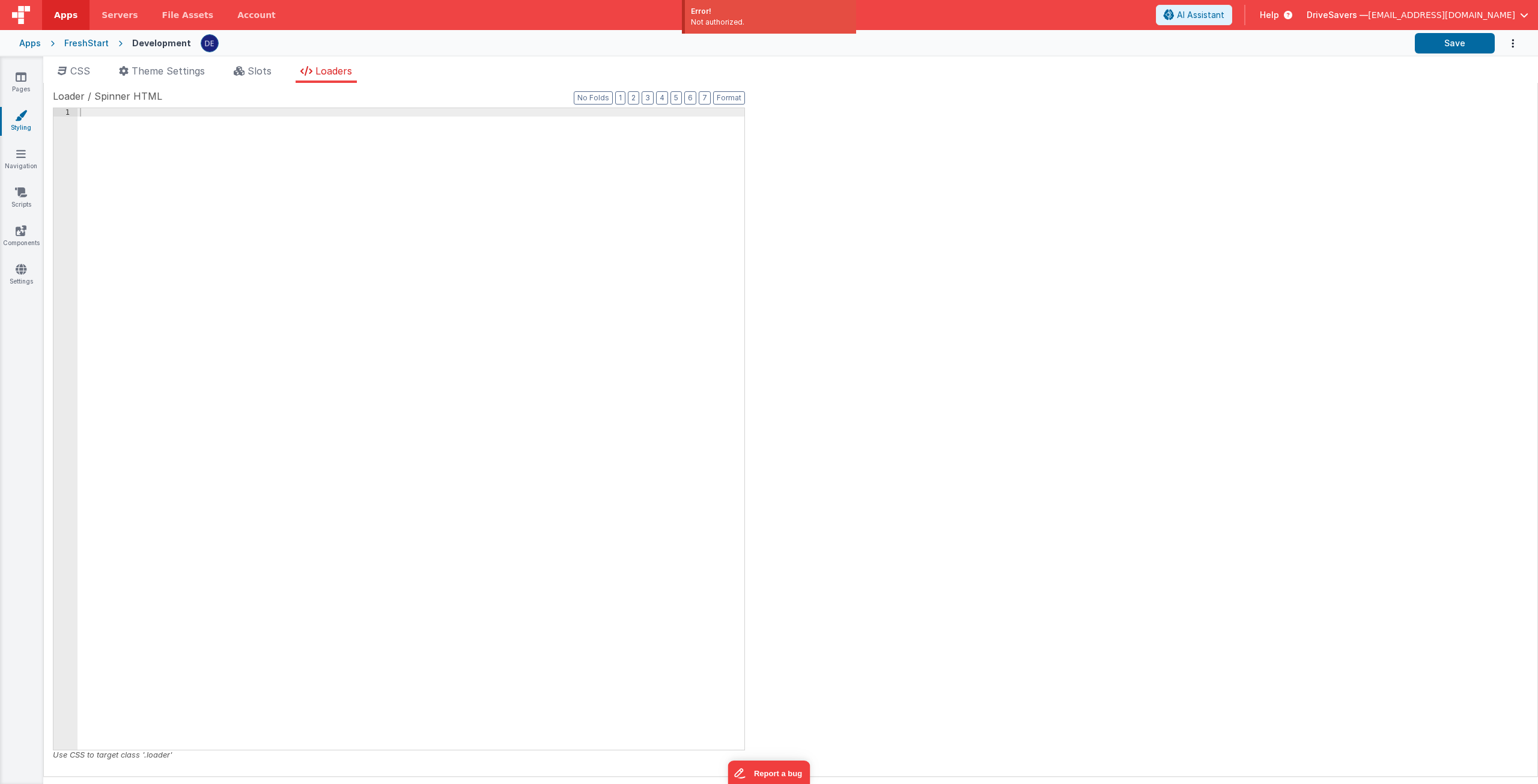
click at [224, 68] on ul "CSS Theme Settings Slots Loaders" at bounding box center [791, 73] width 1495 height 19
click at [266, 68] on span "Slots" at bounding box center [259, 70] width 24 height 12
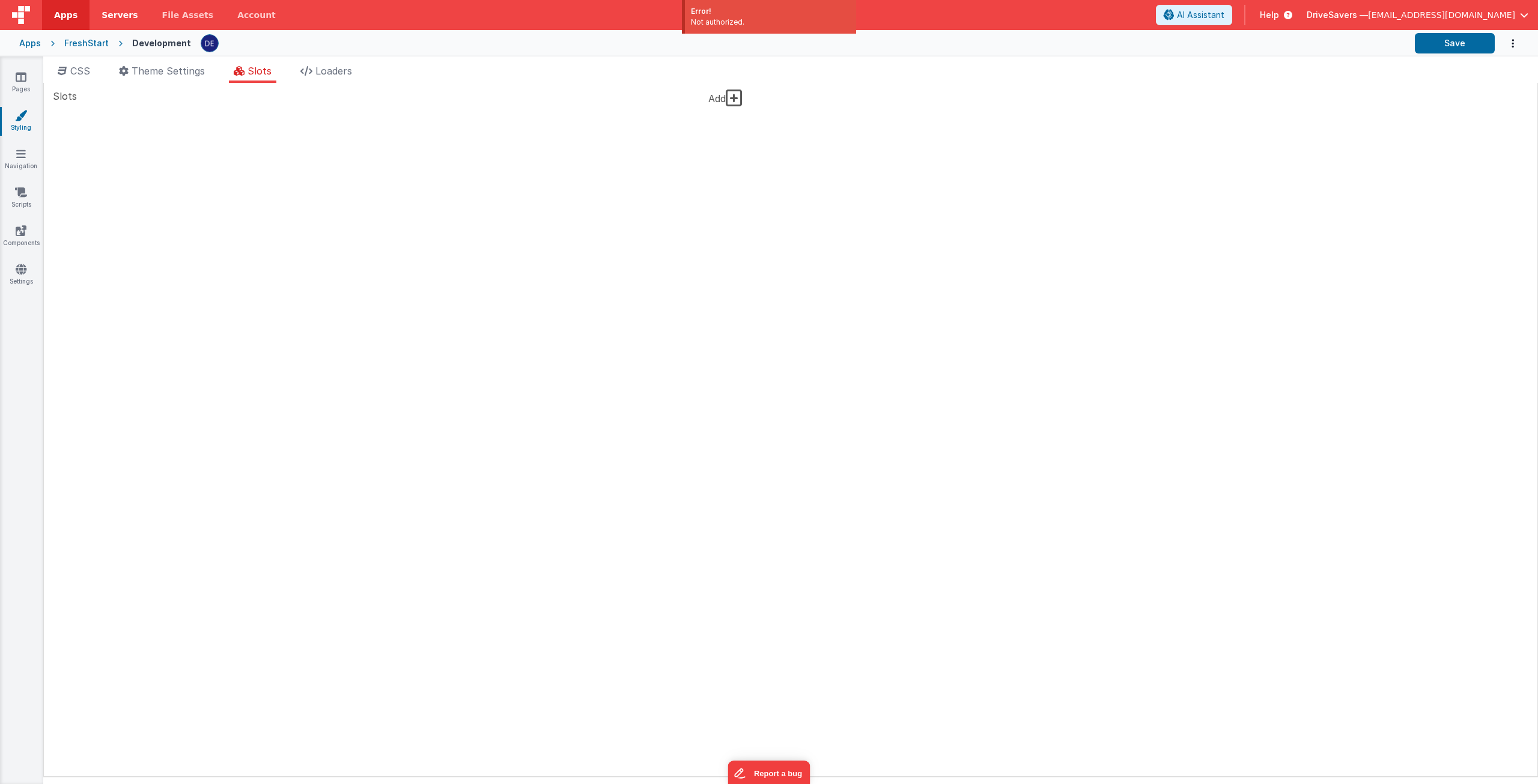
drag, startPoint x: 15, startPoint y: 64, endPoint x: 121, endPoint y: 3, distance: 122.3
click at [15, 63] on div "Pages Styling Navigation Scripts Components Settings" at bounding box center [22, 420] width 44 height 728
click at [31, 71] on link "Pages" at bounding box center [21, 83] width 44 height 24
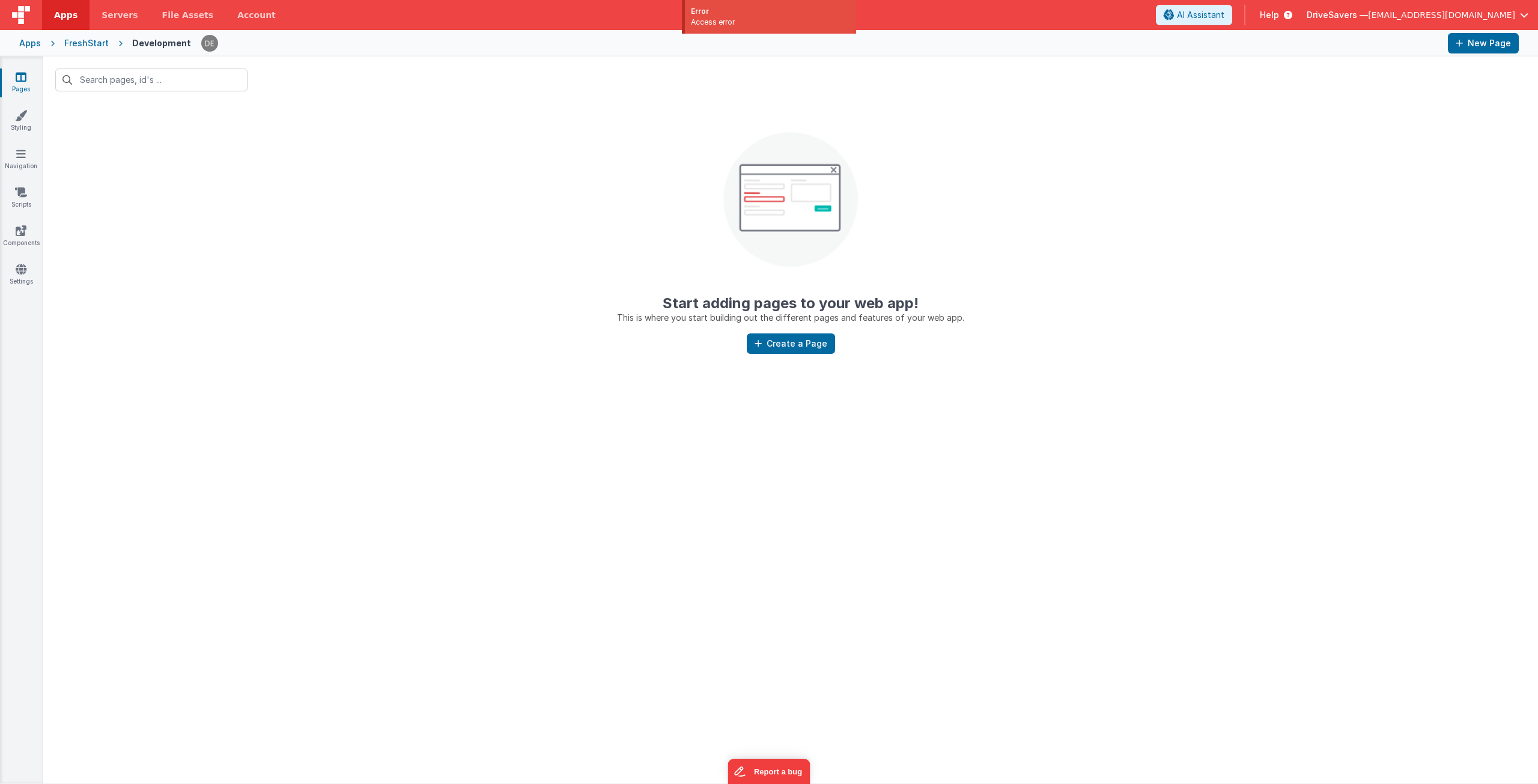
drag, startPoint x: 443, startPoint y: 127, endPoint x: 961, endPoint y: 17, distance: 529.6
click at [443, 127] on center "Start adding pages to your web app! This is where you start building out the di…" at bounding box center [791, 214] width 1495 height 220
click at [1368, 16] on span "DriveSavers —" at bounding box center [1337, 15] width 61 height 12
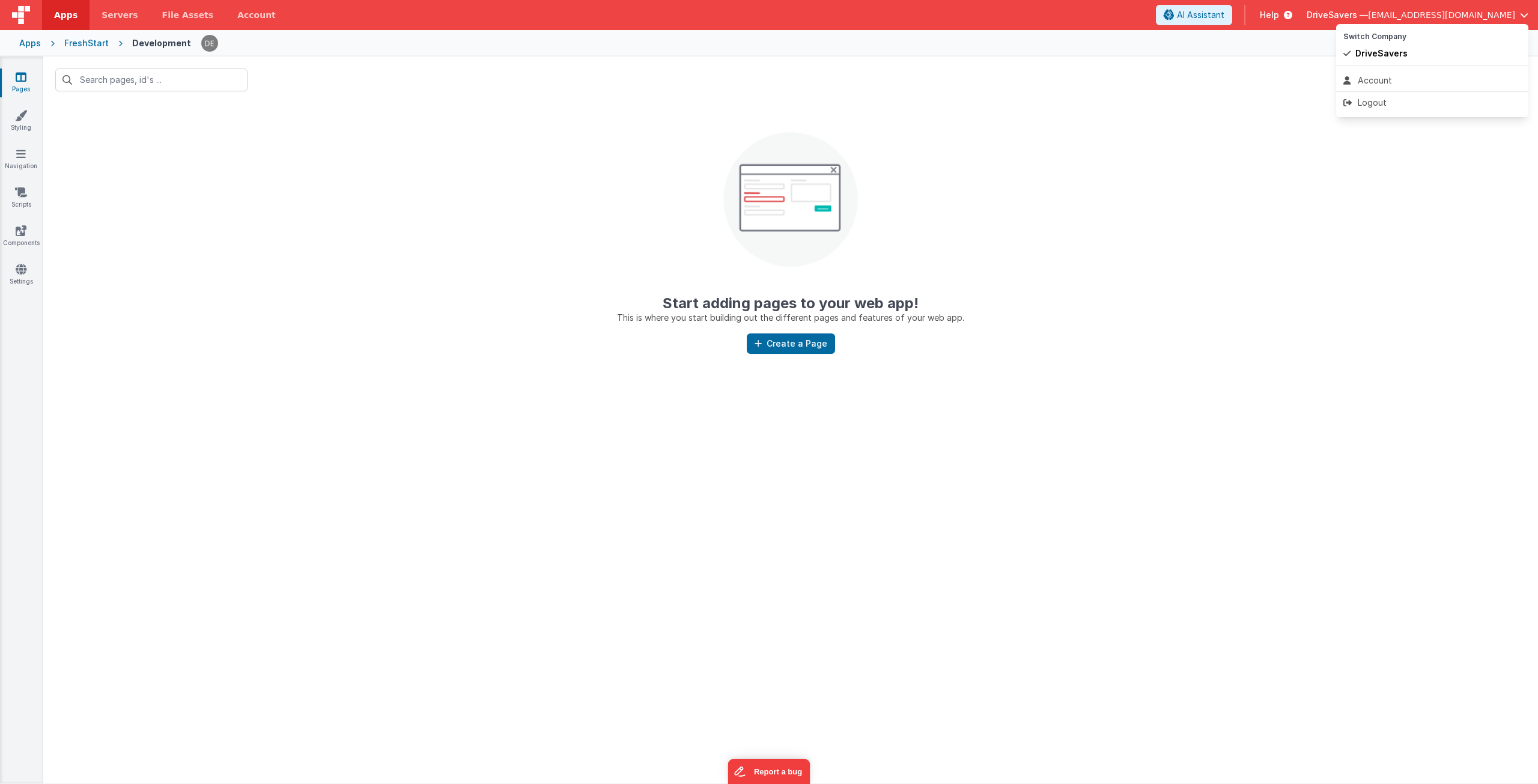
click at [1174, 204] on button at bounding box center [769, 392] width 1538 height 784
click at [510, 388] on div at bounding box center [791, 573] width 1495 height 420
click at [722, 486] on div at bounding box center [791, 573] width 1495 height 420
drag, startPoint x: 438, startPoint y: 224, endPoint x: 327, endPoint y: 151, distance: 132.9
click at [419, 206] on center "Start adding pages to your web app! This is where you start building out the di…" at bounding box center [791, 214] width 1495 height 220
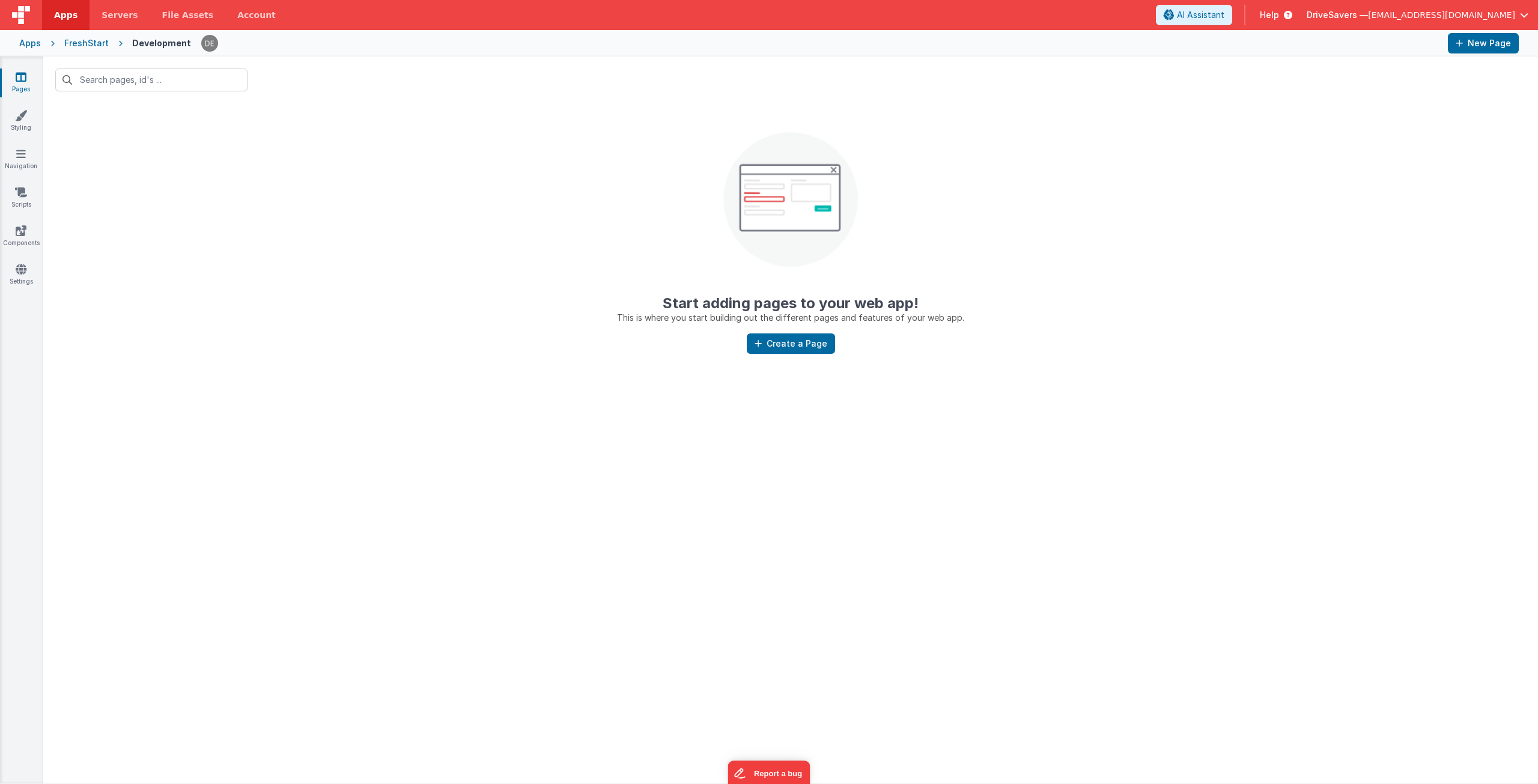
click at [80, 45] on div "FreshStart" at bounding box center [86, 43] width 45 height 12
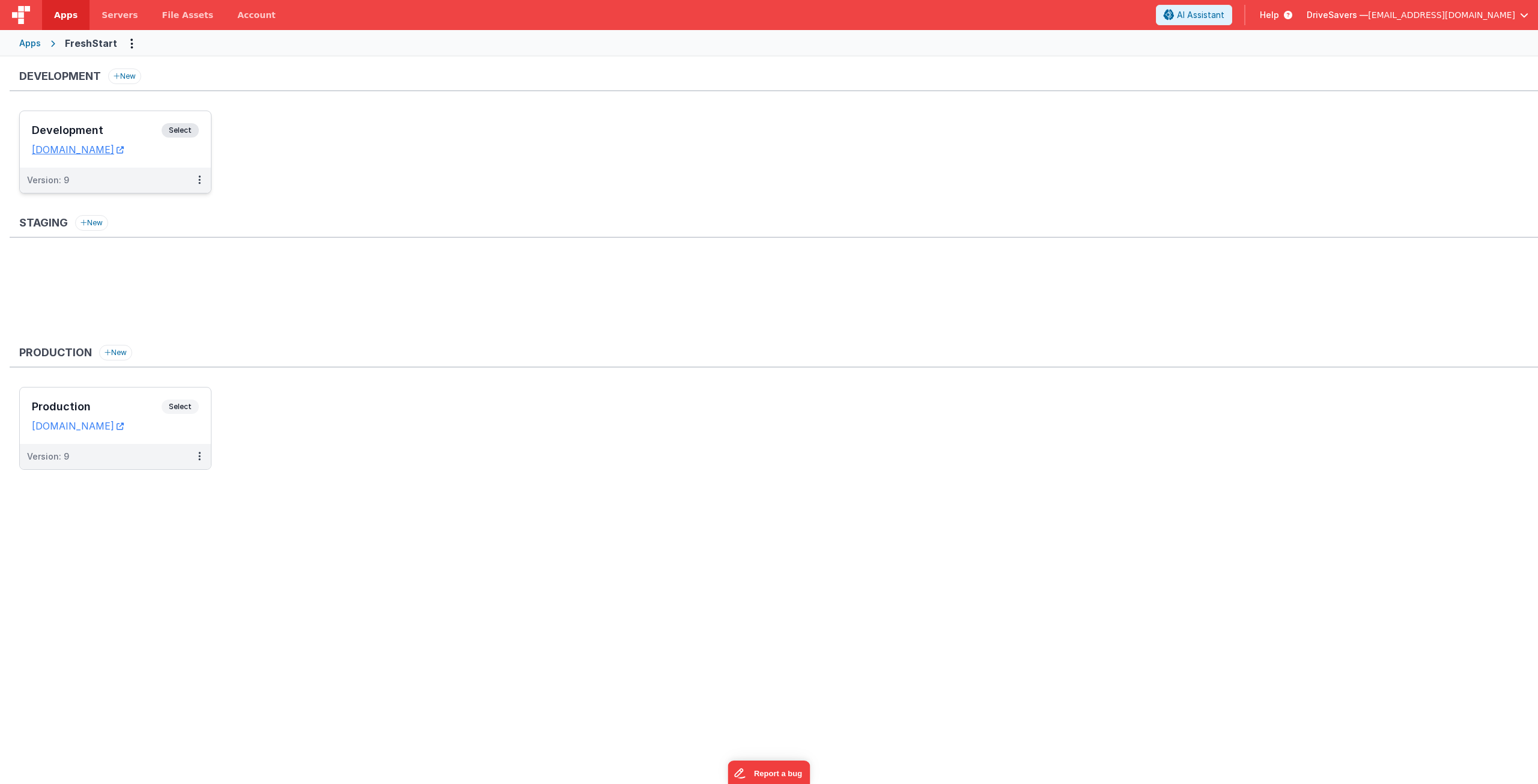
click at [140, 128] on h3 "Development" at bounding box center [96, 130] width 130 height 12
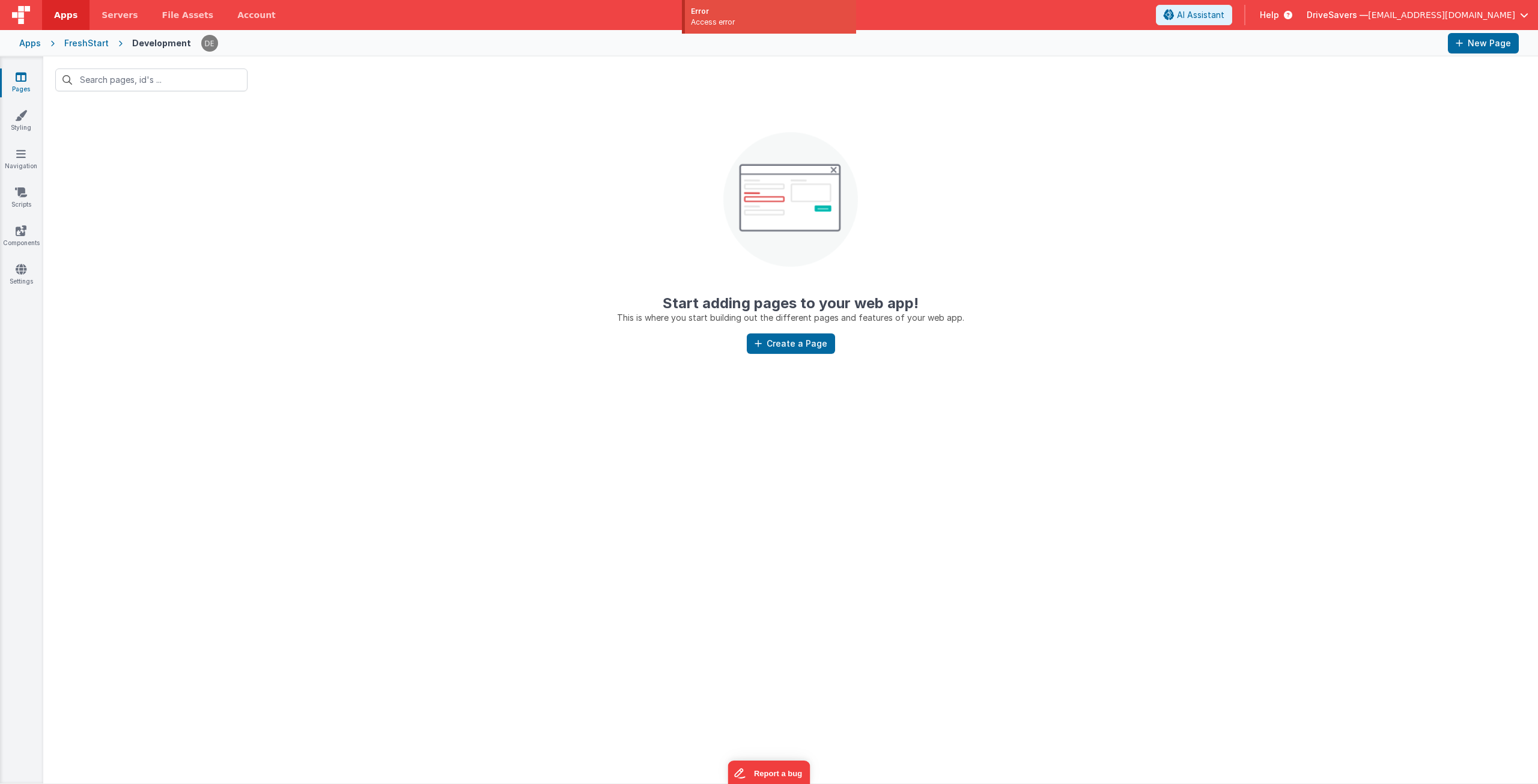
click at [297, 127] on center "Start adding pages to your web app! This is where you start building out the di…" at bounding box center [791, 214] width 1495 height 220
drag, startPoint x: 298, startPoint y: 166, endPoint x: 213, endPoint y: 1, distance: 185.6
click at [298, 156] on center "Start adding pages to your web app! This is where you start building out the di…" at bounding box center [791, 214] width 1495 height 220
click at [708, 14] on div "Error" at bounding box center [770, 12] width 159 height 11
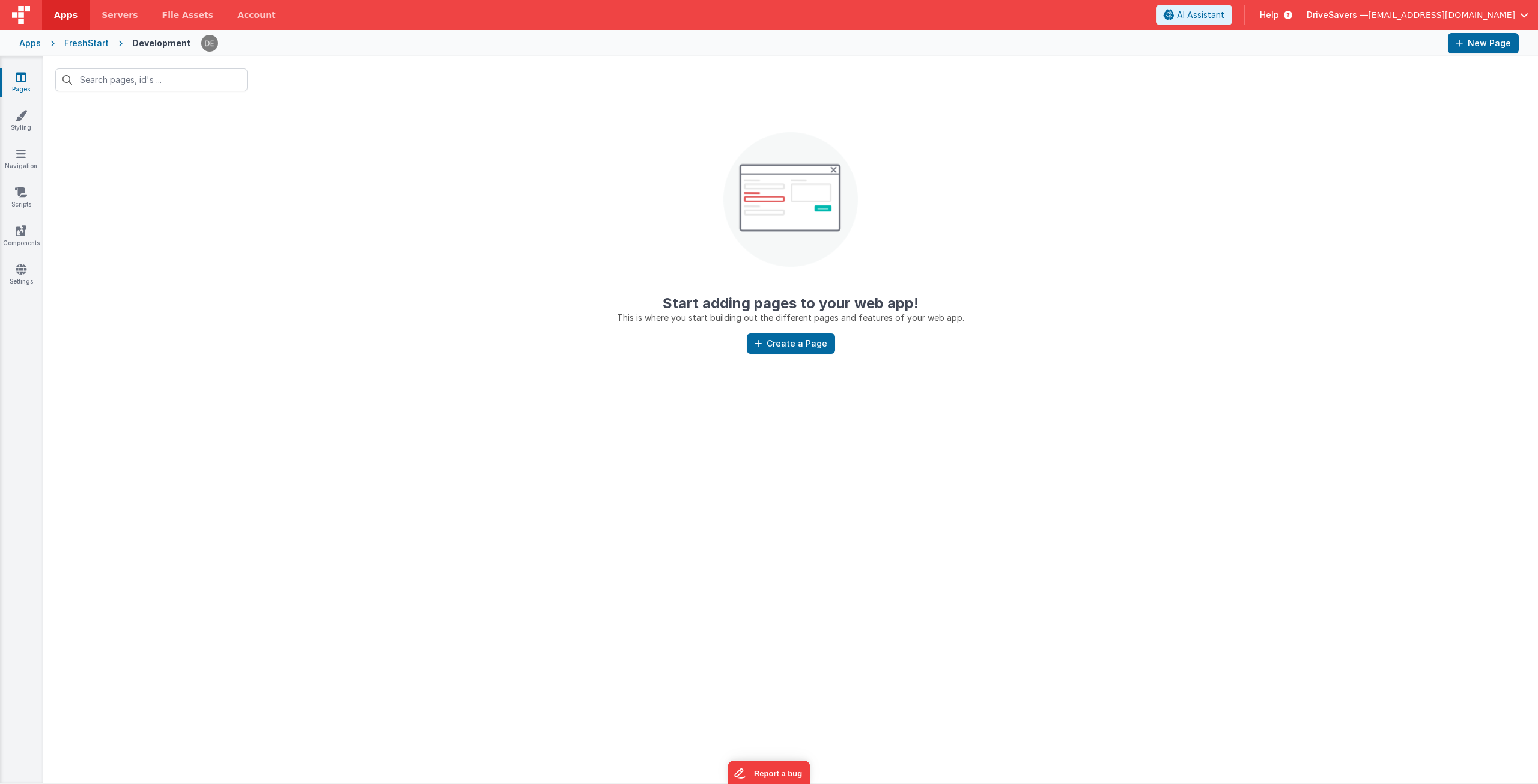
click at [1433, 11] on span "[EMAIL_ADDRESS][DOMAIN_NAME]" at bounding box center [1442, 15] width 147 height 12
click at [1412, 101] on div "Logout" at bounding box center [1432, 102] width 177 height 12
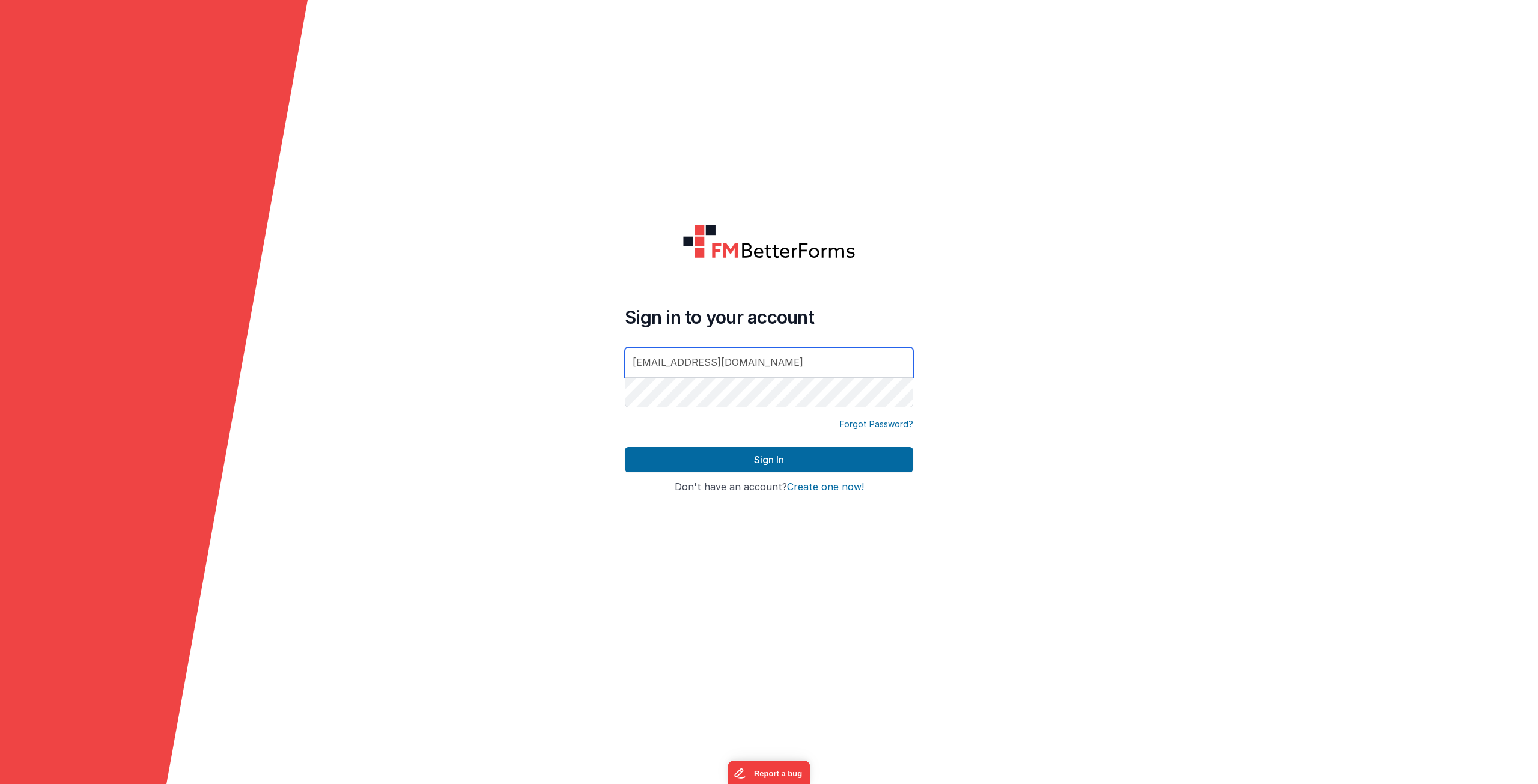
click at [673, 351] on input "[EMAIL_ADDRESS][DOMAIN_NAME]" at bounding box center [769, 362] width 288 height 30
type input "[EMAIL_ADDRESS][DOMAIN_NAME]"
drag, startPoint x: 541, startPoint y: 385, endPoint x: 694, endPoint y: 444, distance: 164.0
click at [541, 385] on form "Sign in to your account dba@drivesavers.com Forgot Password? Sign In Sign in wi…" at bounding box center [769, 392] width 1538 height 784
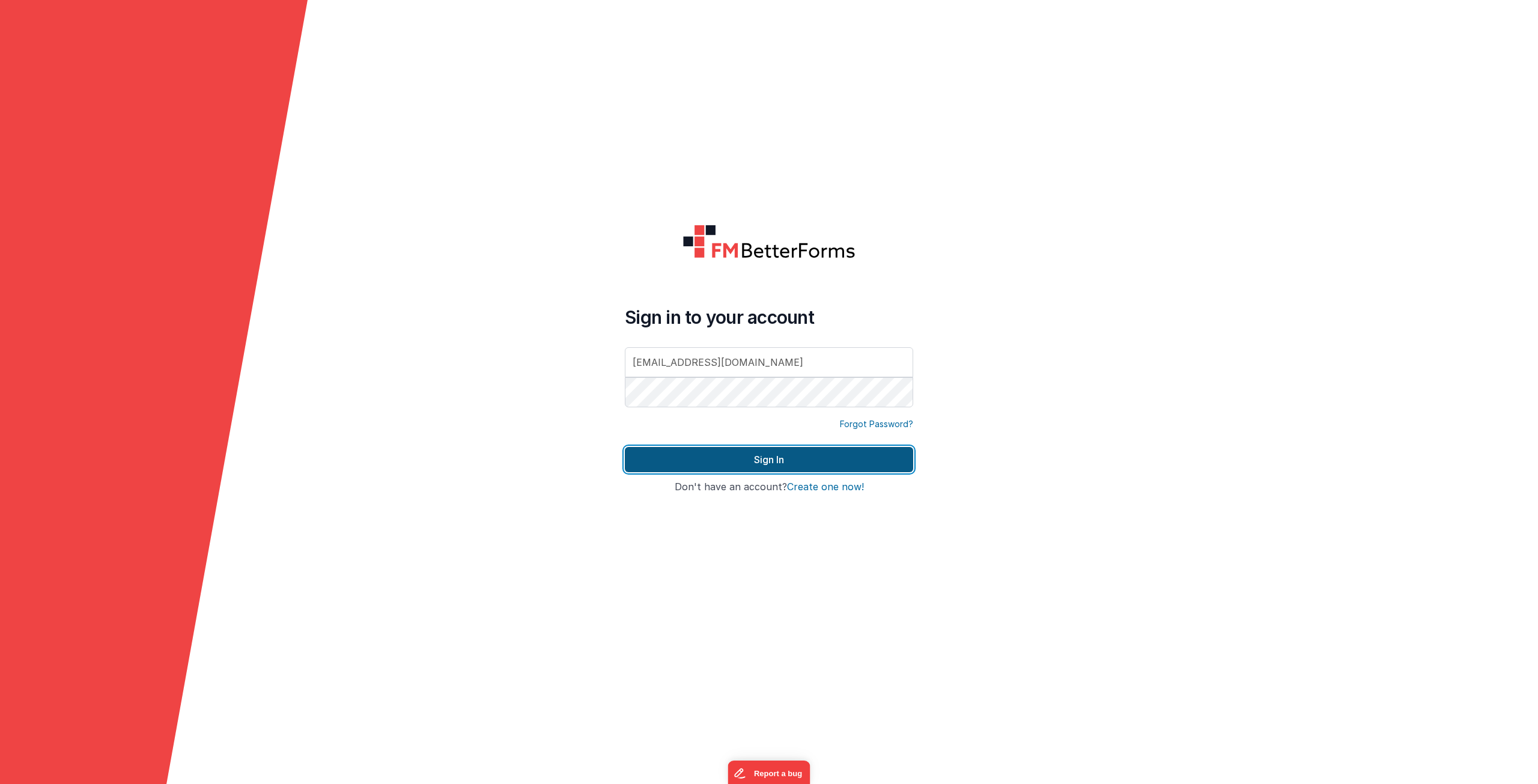
click at [726, 467] on button "Sign In" at bounding box center [769, 459] width 288 height 25
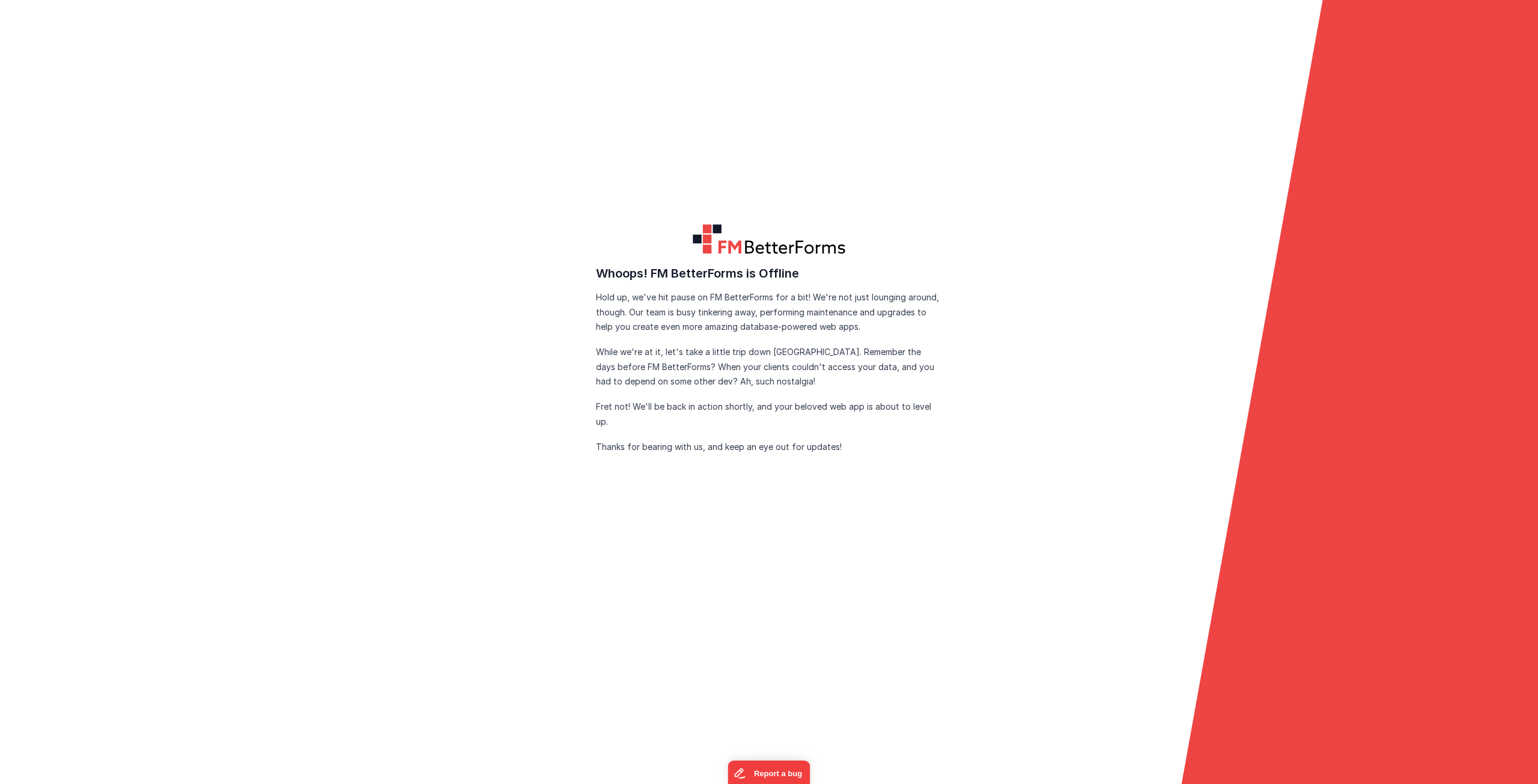
click at [509, 292] on form "FM BetterForms is Offline FM BetterForms is currently down for maintenance and …" at bounding box center [769, 392] width 1538 height 784
click at [602, 149] on form "FM BetterForms is Offline FM BetterForms is currently down for maintenance and …" at bounding box center [769, 392] width 1538 height 784
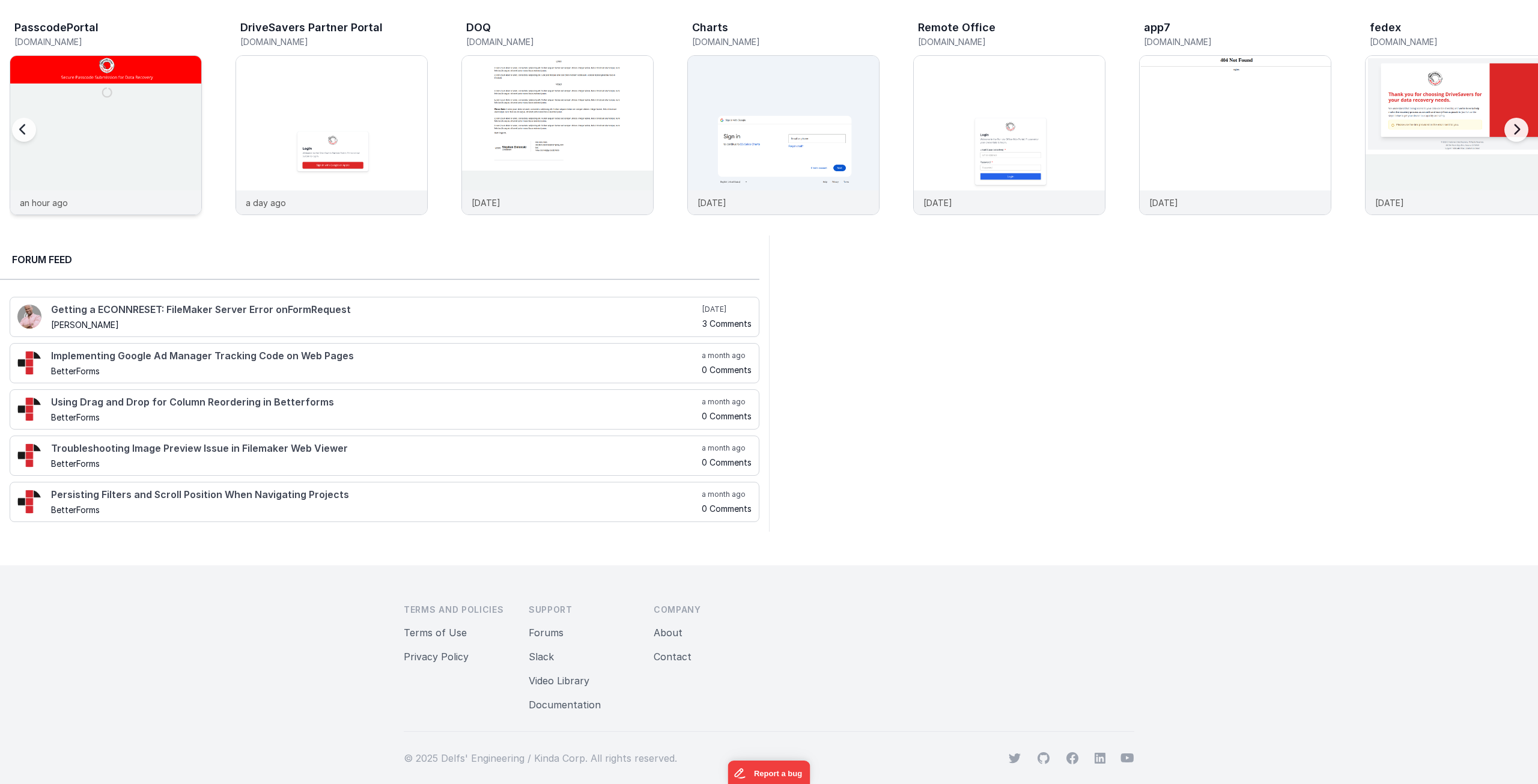
click at [119, 96] on img at bounding box center [106, 151] width 191 height 191
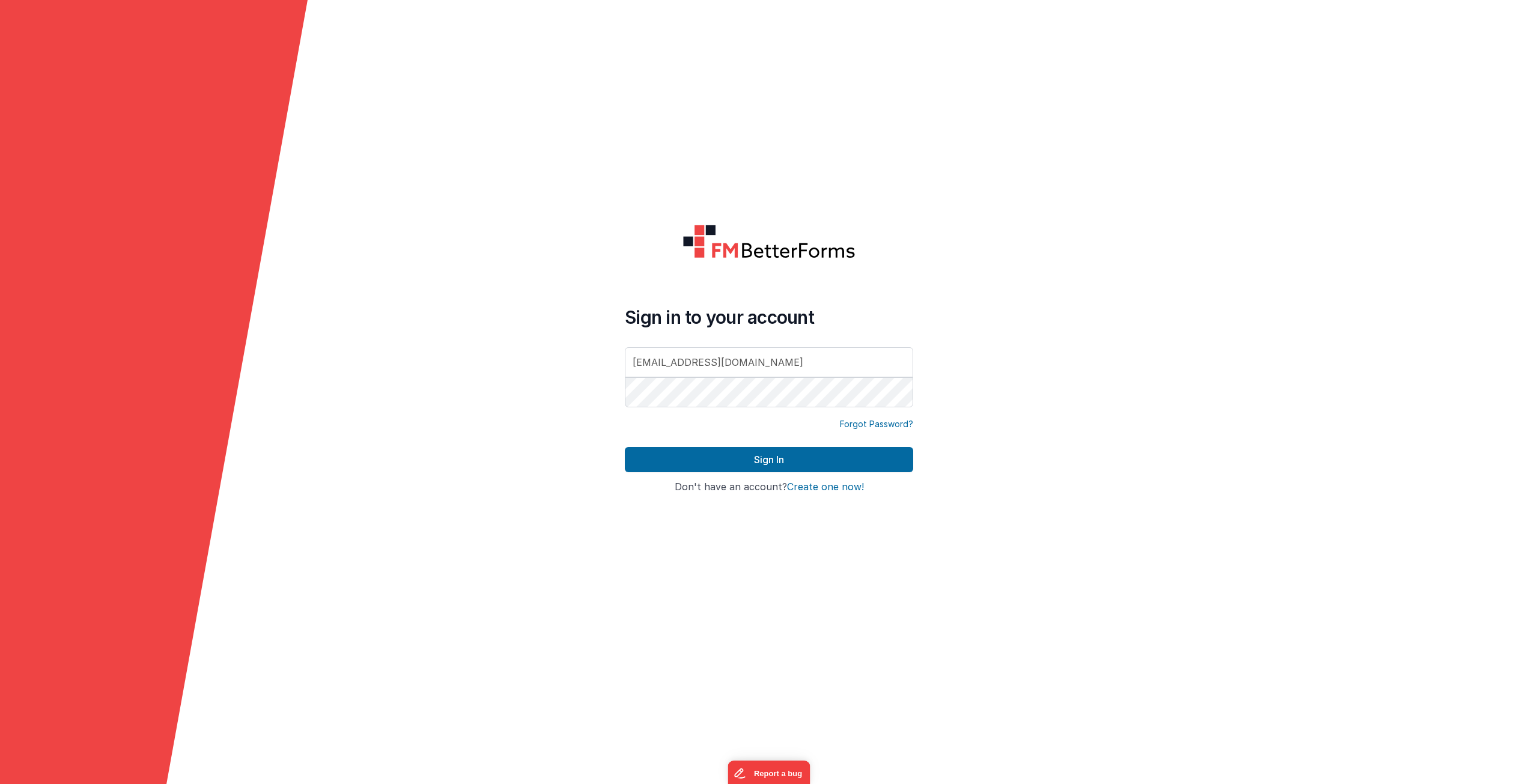
click at [730, 365] on input "[EMAIL_ADDRESS][DOMAIN_NAME]" at bounding box center [769, 362] width 288 height 30
type input "[EMAIL_ADDRESS][DOMAIN_NAME]"
click at [668, 458] on button "Sign In" at bounding box center [769, 459] width 288 height 25
